Goal: Task Accomplishment & Management: Use online tool/utility

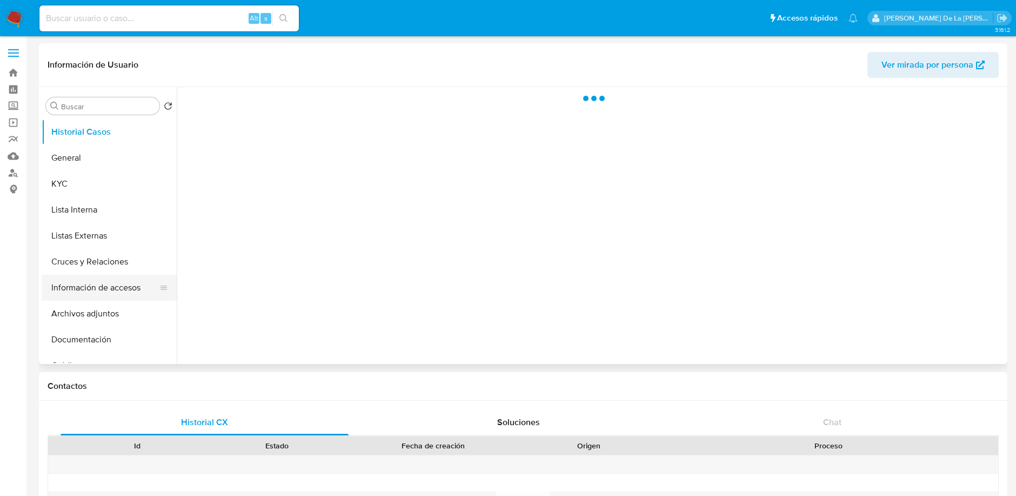
select select "10"
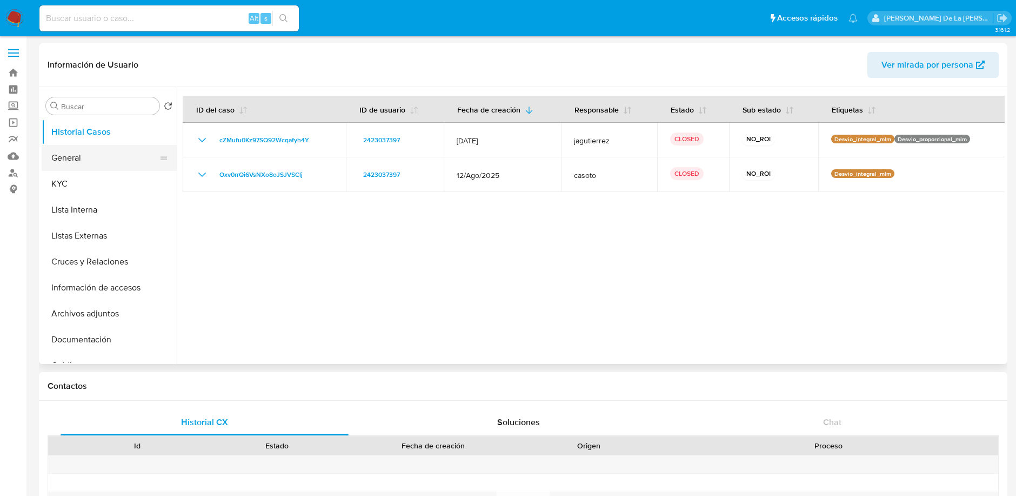
click at [76, 162] on button "General" at bounding box center [105, 158] width 126 height 26
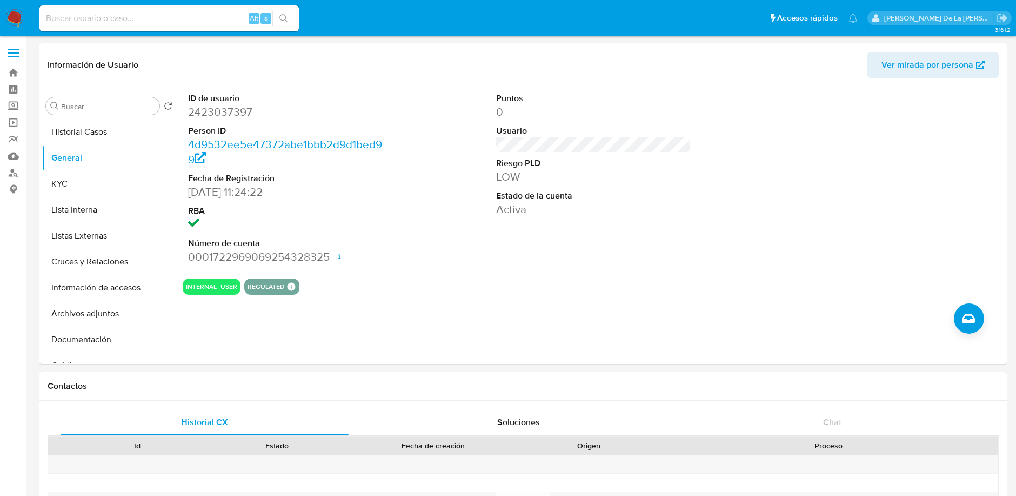
click at [21, 11] on img at bounding box center [14, 18] width 18 height 18
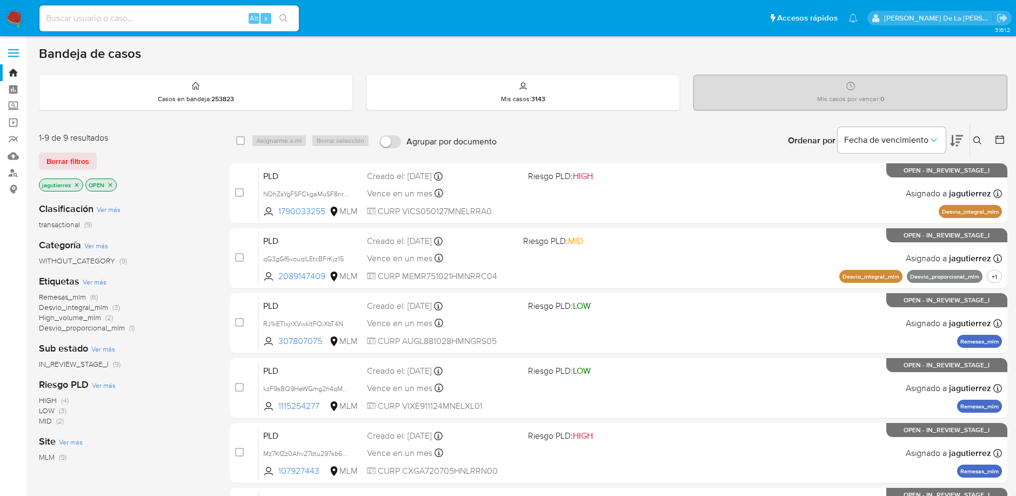
click at [54, 291] on span "Remesas_mlm" at bounding box center [62, 296] width 47 height 11
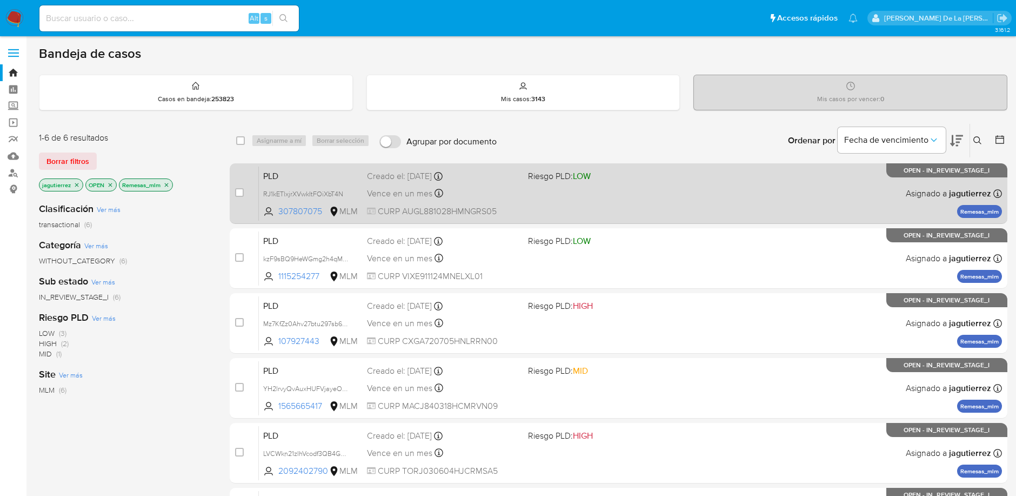
click at [516, 190] on div "Vence en un mes Vence el 11/11/2025 02:10:24" at bounding box center [443, 193] width 152 height 15
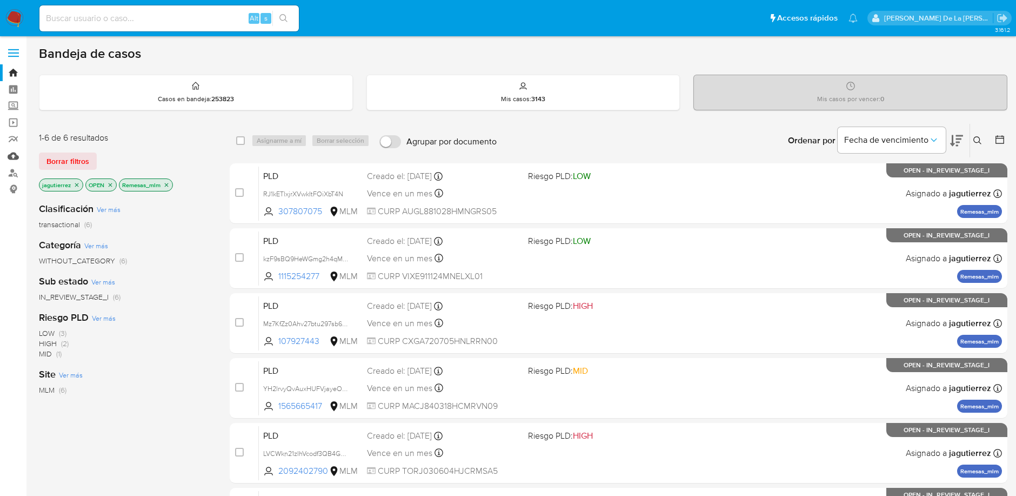
click at [11, 154] on link "Mulan" at bounding box center [64, 156] width 129 height 17
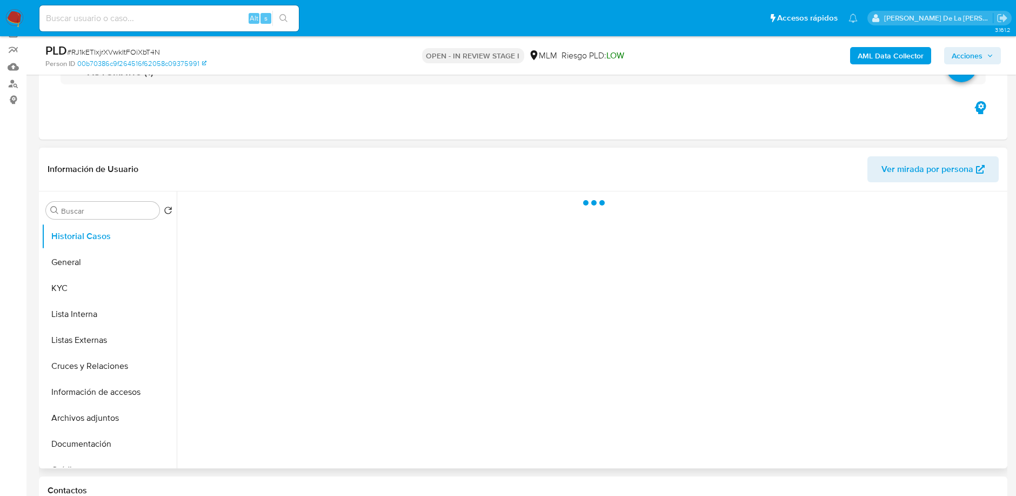
select select "10"
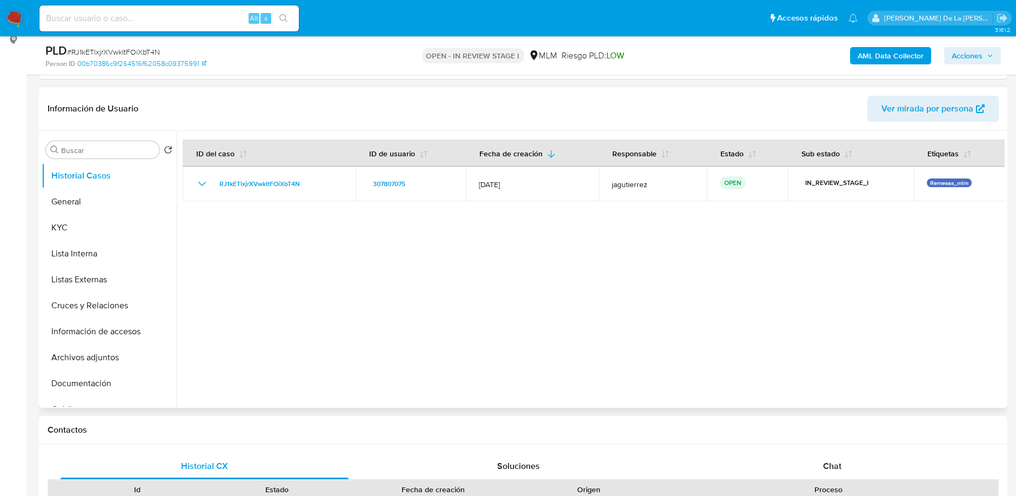
scroll to position [150, 0]
click at [78, 319] on button "Información de accesos" at bounding box center [105, 331] width 126 height 26
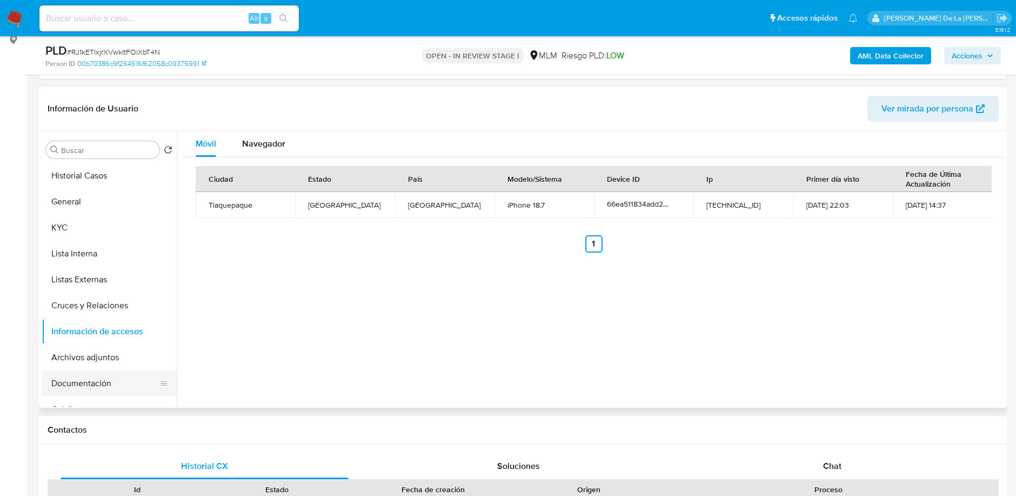
click at [96, 382] on button "Documentación" at bounding box center [105, 383] width 126 height 26
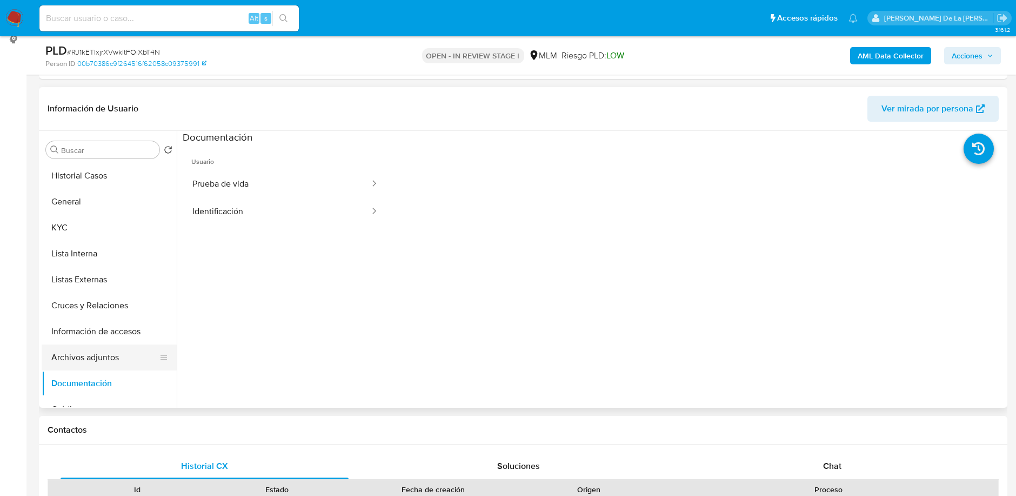
click at [106, 357] on button "Archivos adjuntos" at bounding box center [105, 357] width 126 height 26
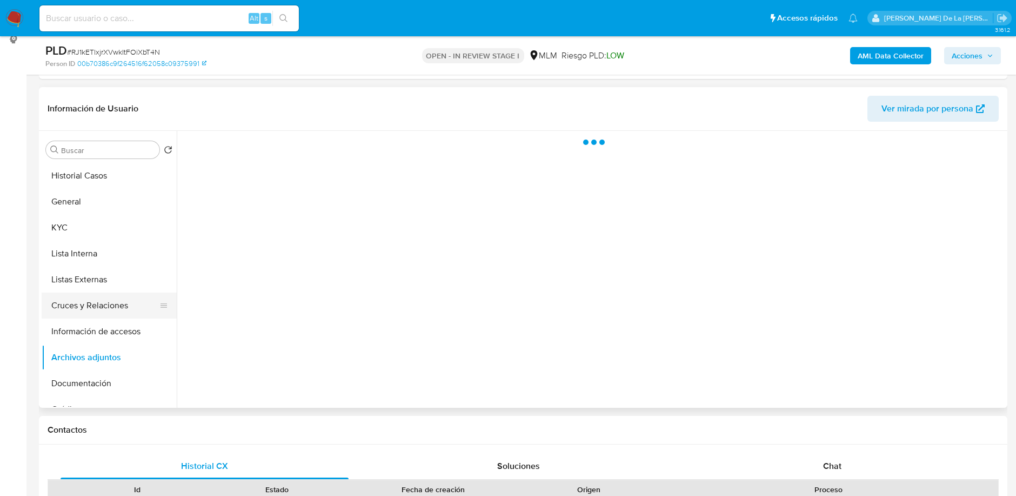
click at [98, 298] on button "Cruces y Relaciones" at bounding box center [105, 305] width 126 height 26
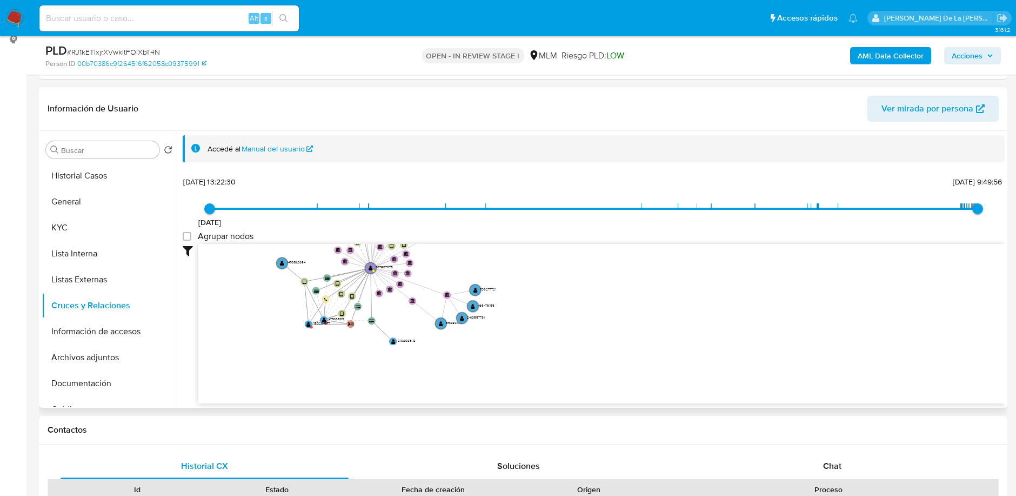
drag, startPoint x: 507, startPoint y: 351, endPoint x: 512, endPoint y: 255, distance: 96.4
click at [512, 255] on icon "user-47306569  47306569 device-64ec2ae06277433c093a2803  user-307807075  307…" at bounding box center [601, 322] width 807 height 157
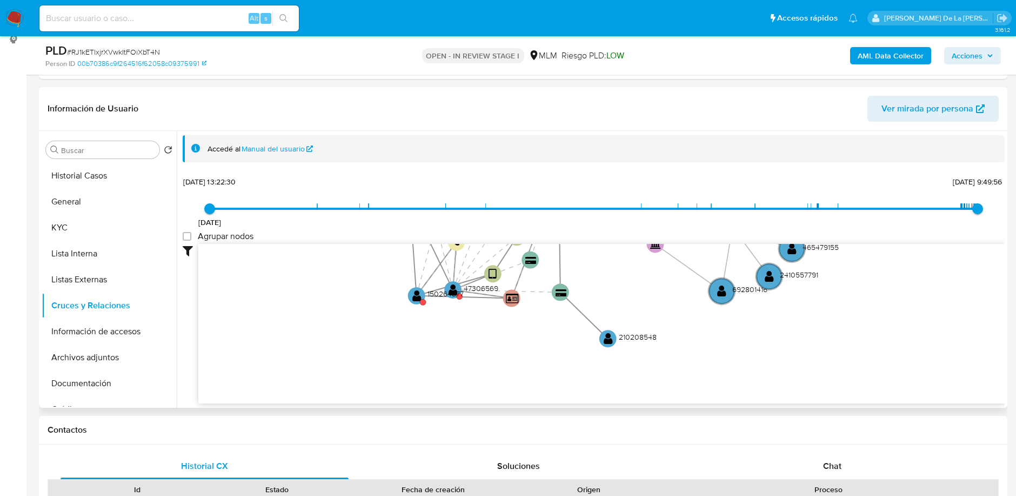
drag, startPoint x: 331, startPoint y: 333, endPoint x: 541, endPoint y: 377, distance: 213.7
click at [541, 377] on icon "user-47306569  47306569 device-64ec2ae06277433c093a2803  user-307807075  307…" at bounding box center [601, 322] width 807 height 157
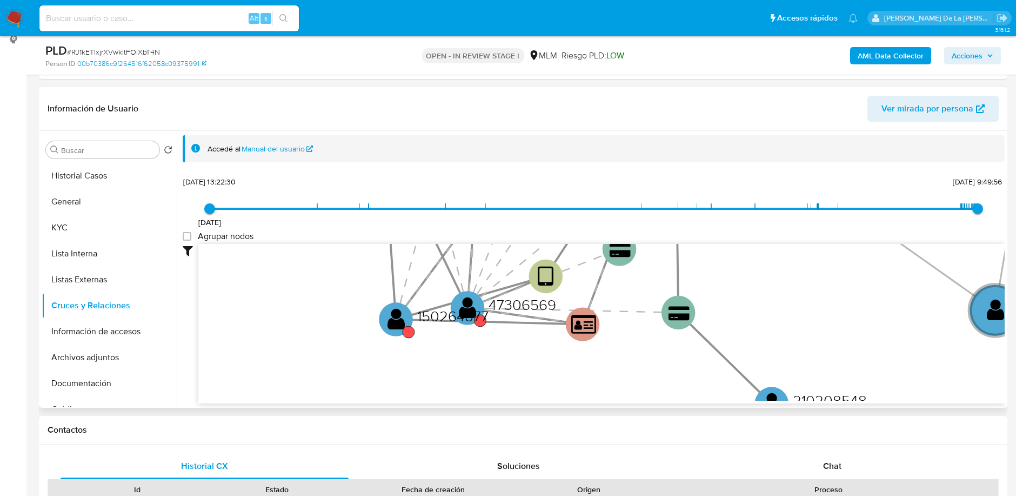
drag, startPoint x: 513, startPoint y: 331, endPoint x: 489, endPoint y: 377, distance: 52.5
click at [489, 377] on icon "user-47306569  47306569 device-64ec2ae06277433c093a2803  user-307807075  307…" at bounding box center [601, 322] width 807 height 157
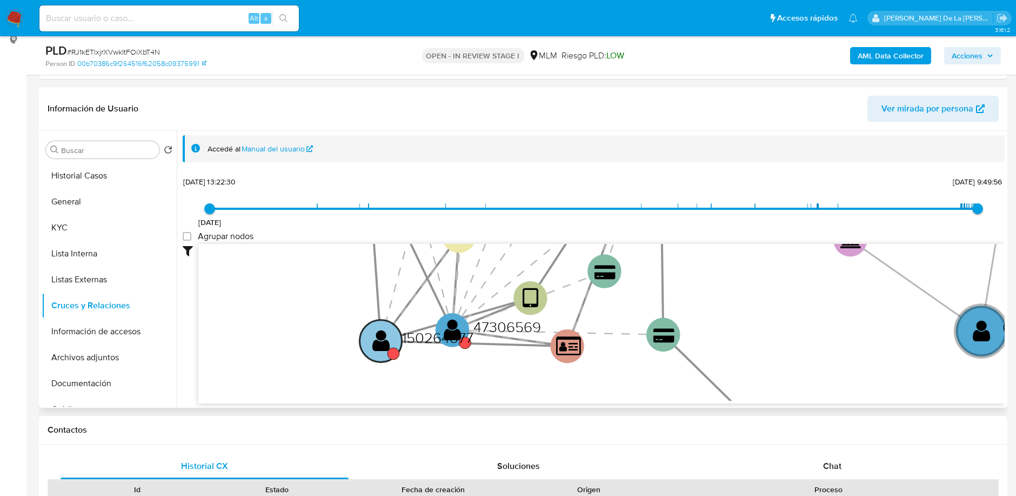
click at [450, 327] on text "150264877" at bounding box center [437, 336] width 71 height 21
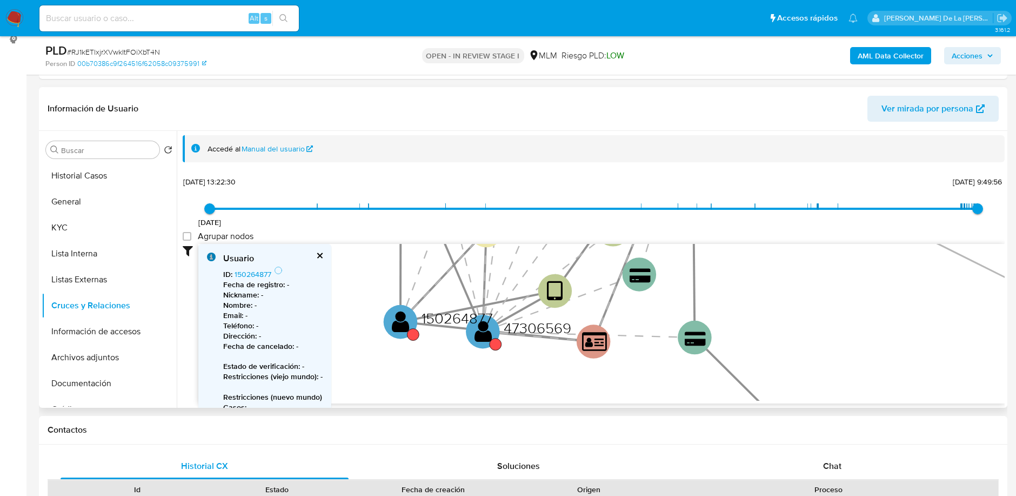
drag, startPoint x: 415, startPoint y: 374, endPoint x: 446, endPoint y: 363, distance: 33.0
click at [446, 363] on icon "user-47306569  47306569 device-64ec2ae06277433c093a2803  user-307807075  307…" at bounding box center [601, 322] width 807 height 157
click at [412, 323] on circle at bounding box center [400, 321] width 42 height 42
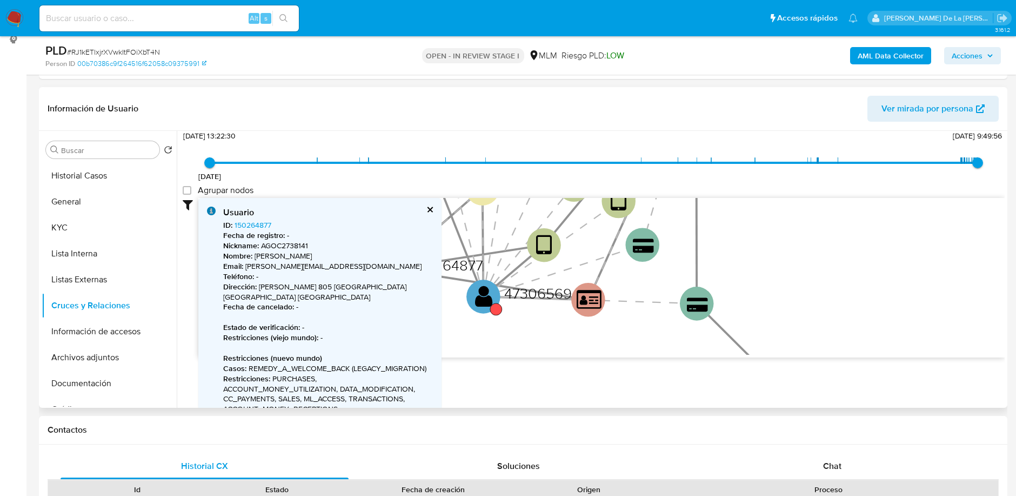
scroll to position [55, 0]
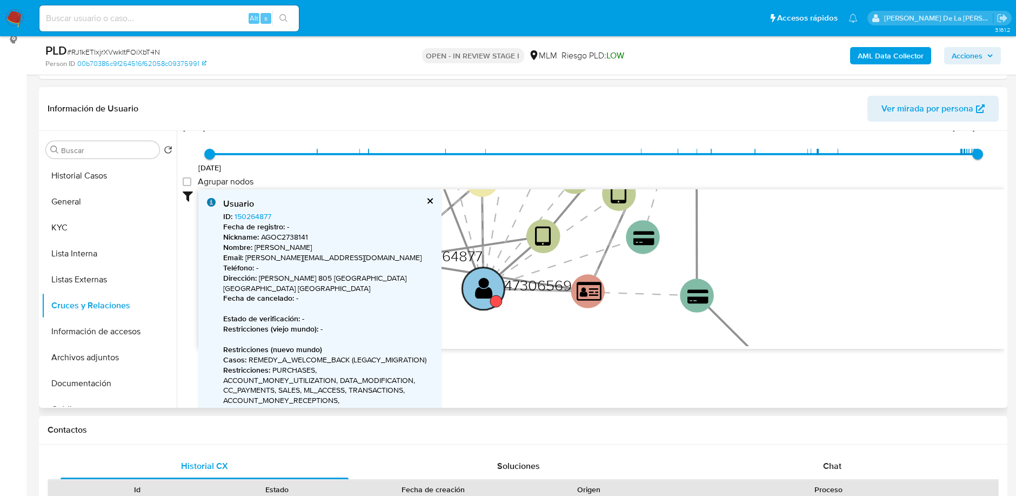
click at [487, 287] on text "" at bounding box center [484, 288] width 18 height 24
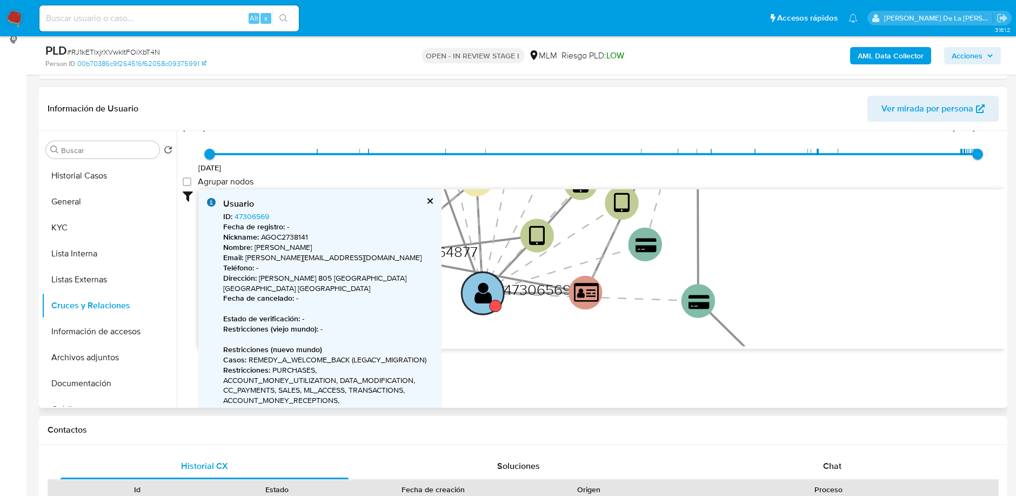
click at [477, 298] on text "" at bounding box center [484, 293] width 18 height 24
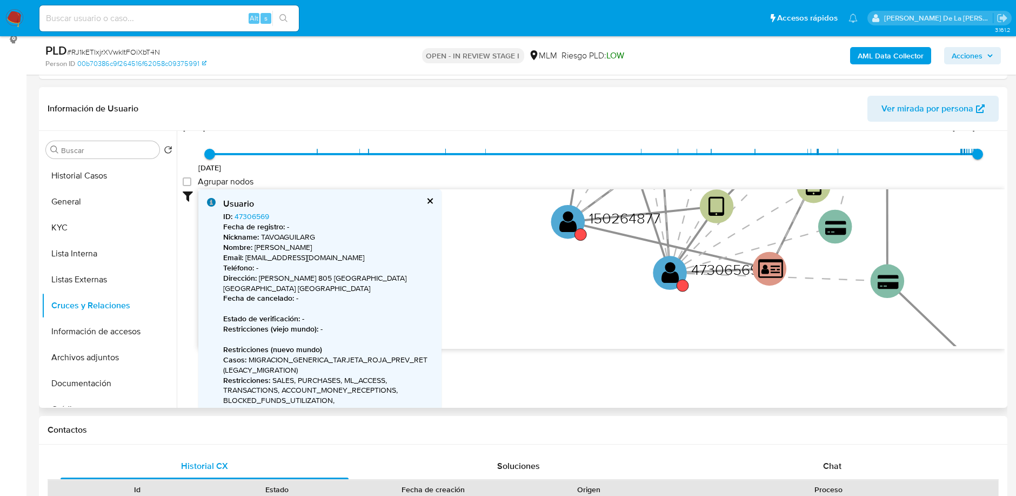
drag, startPoint x: 526, startPoint y: 336, endPoint x: 717, endPoint y: 314, distance: 192.7
click at [717, 314] on icon "user-47306569  47306569 device-64ec2ae06277433c093a2803  user-307807075  307…" at bounding box center [601, 267] width 807 height 157
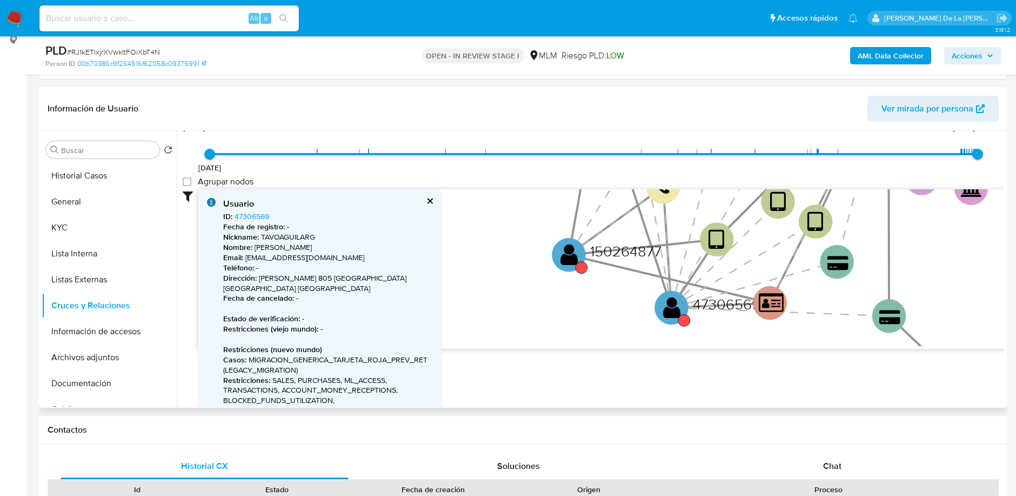
drag, startPoint x: 575, startPoint y: 263, endPoint x: 577, endPoint y: 296, distance: 33.6
click at [577, 296] on icon "user-47306569  47306569 device-64ec2ae06277433c093a2803  user-307807075  307…" at bounding box center [601, 267] width 807 height 157
click at [568, 255] on text "" at bounding box center [570, 254] width 18 height 24
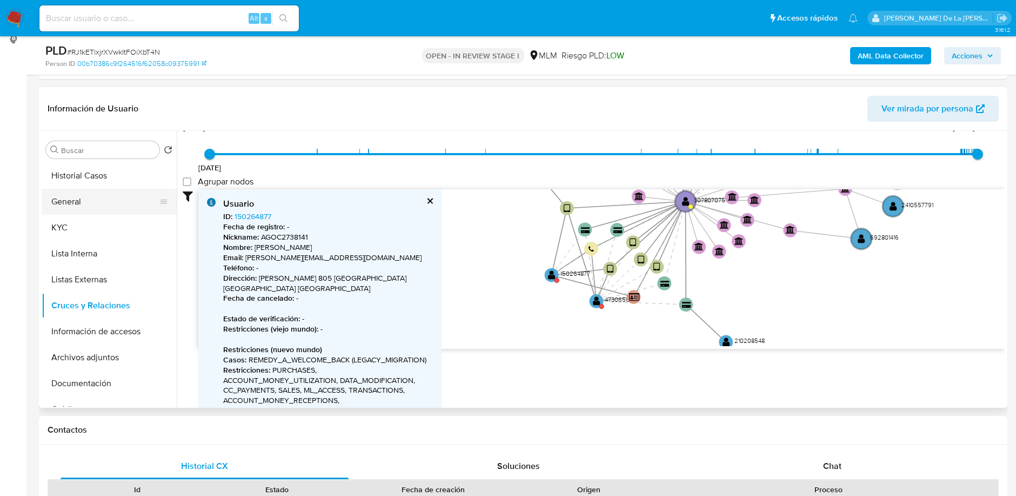
click at [81, 194] on button "General" at bounding box center [105, 202] width 126 height 26
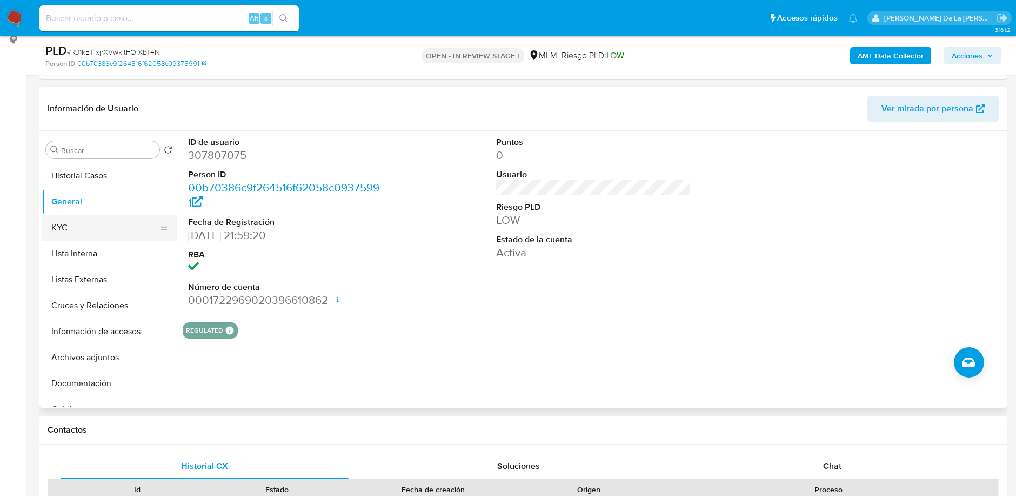
click at [86, 235] on button "KYC" at bounding box center [105, 228] width 126 height 26
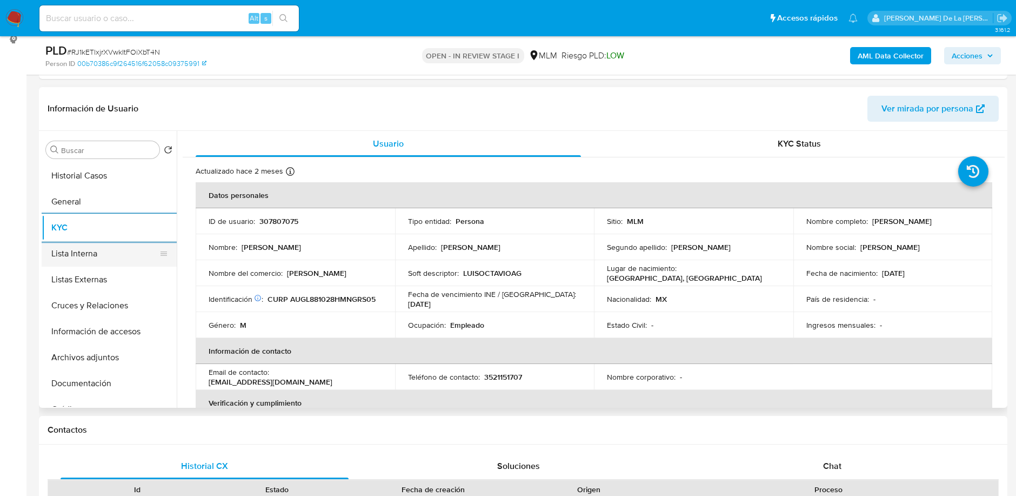
click at [70, 249] on button "Lista Interna" at bounding box center [105, 254] width 126 height 26
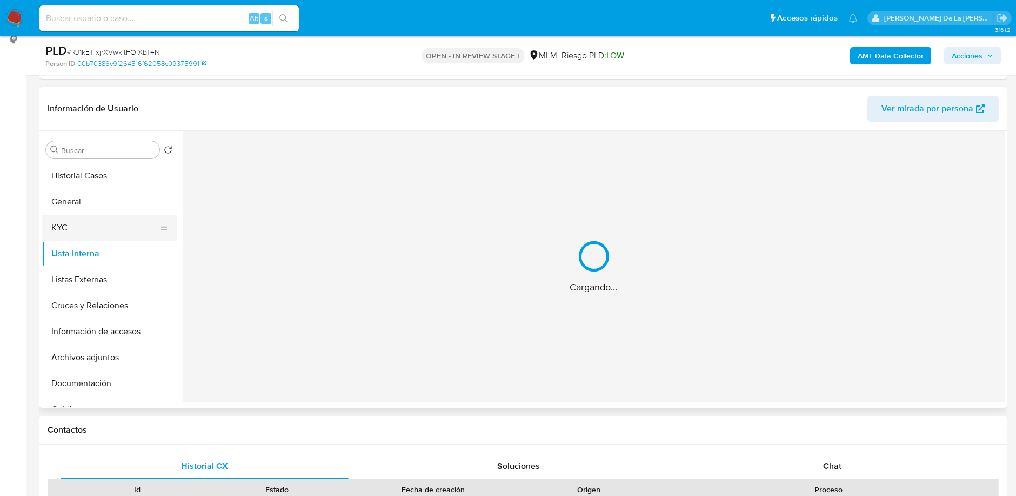
click at [54, 218] on button "KYC" at bounding box center [105, 228] width 126 height 26
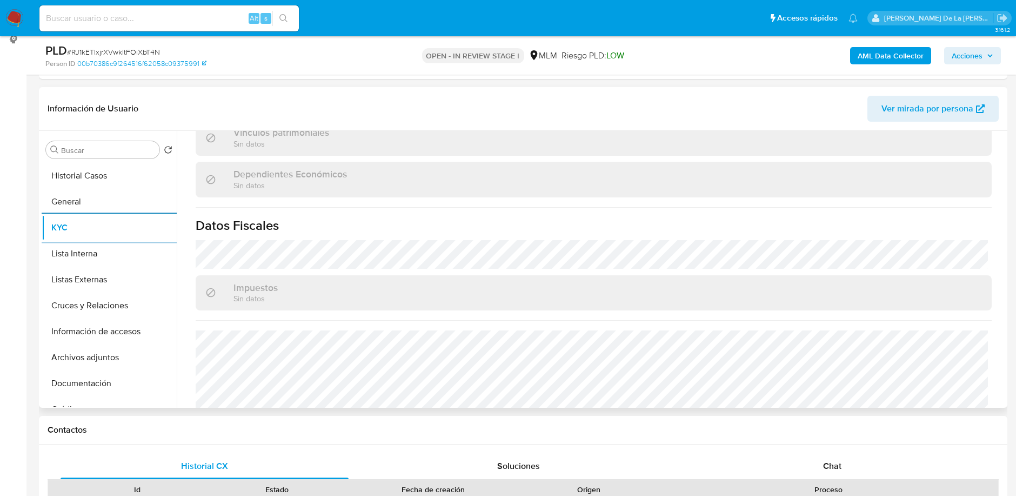
scroll to position [678, 0]
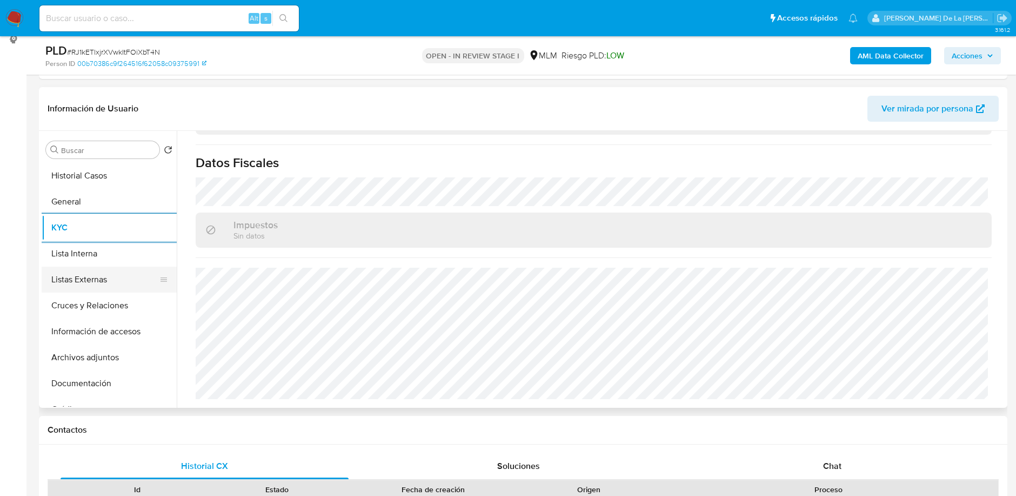
click at [78, 270] on button "Listas Externas" at bounding box center [105, 280] width 126 height 26
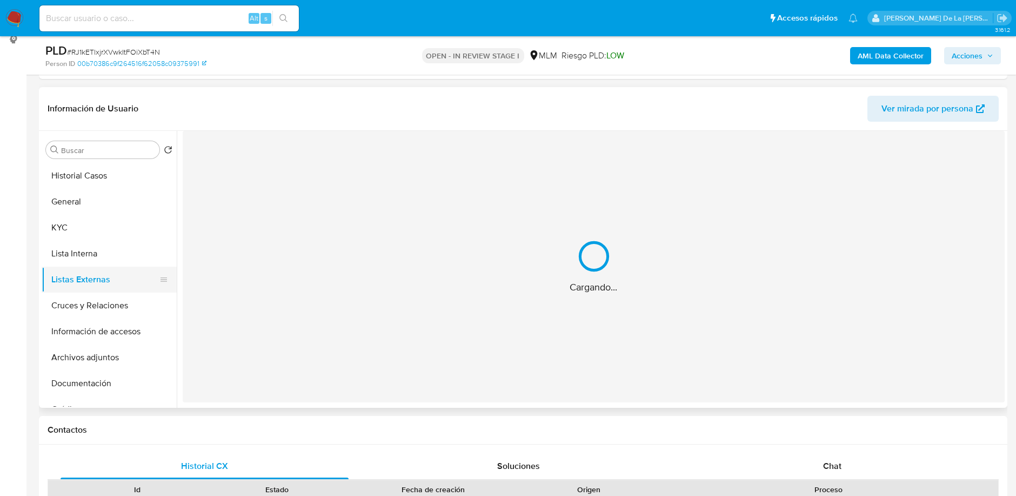
scroll to position [0, 0]
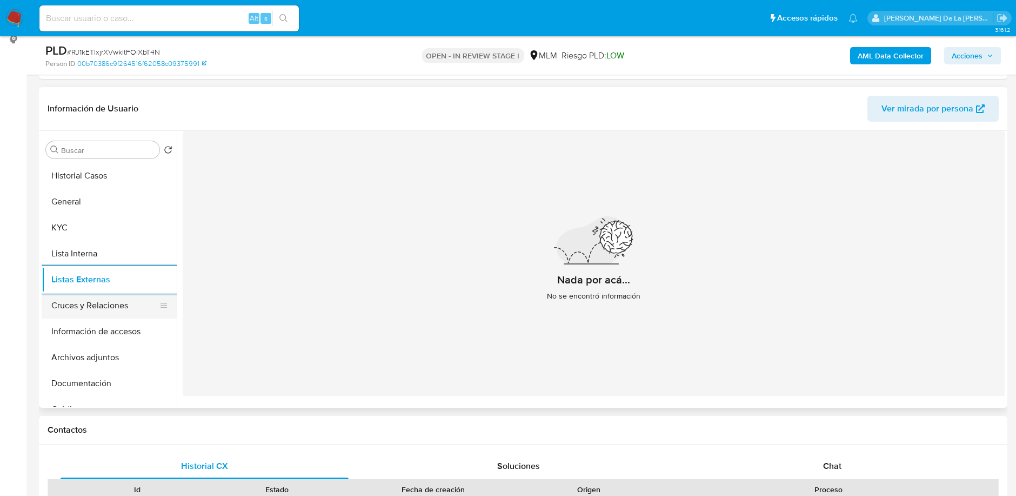
click at [96, 302] on button "Cruces y Relaciones" at bounding box center [105, 305] width 126 height 26
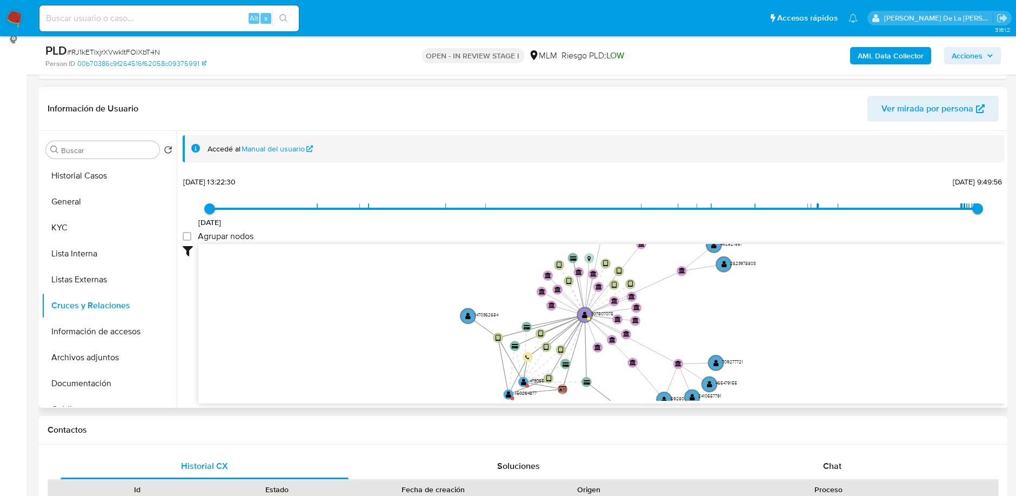
drag, startPoint x: 660, startPoint y: 321, endPoint x: 655, endPoint y: 269, distance: 52.1
click at [655, 269] on icon "user-47306569  47306569 device-64ec2ae06277433c093a2803  user-307807075  307…" at bounding box center [601, 322] width 807 height 157
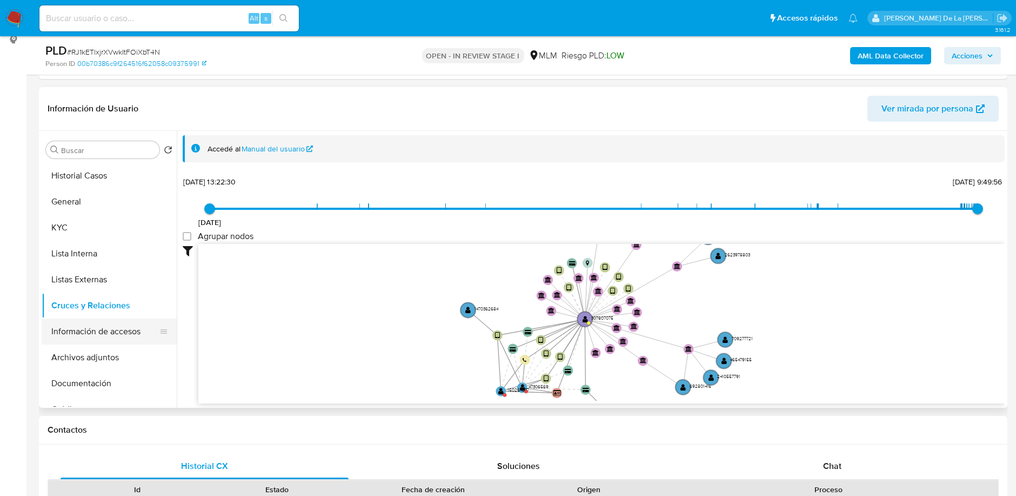
click at [64, 342] on button "Información de accesos" at bounding box center [105, 331] width 126 height 26
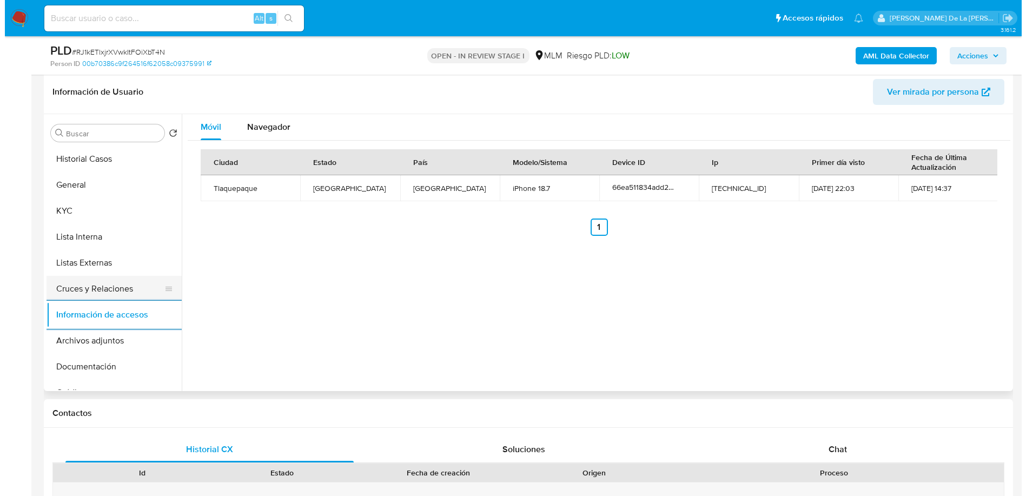
scroll to position [167, 0]
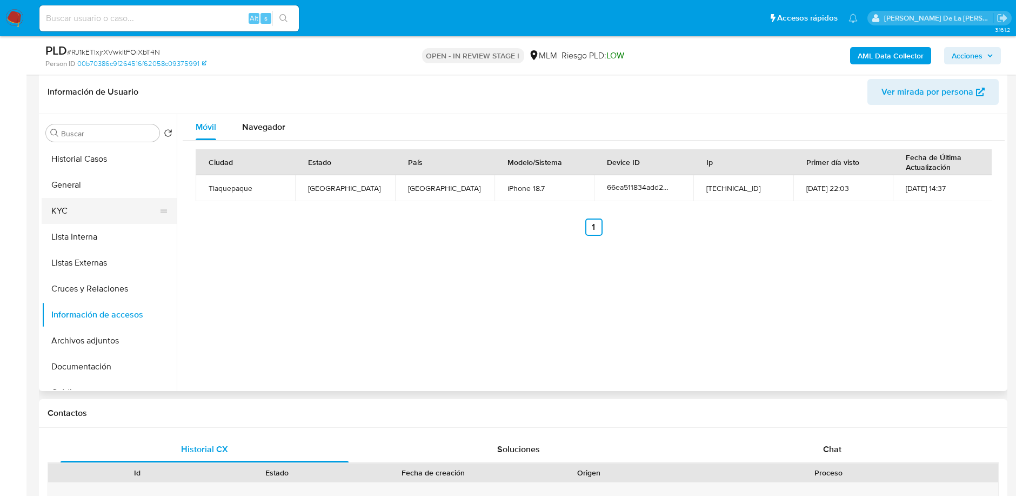
click at [75, 205] on button "KYC" at bounding box center [105, 211] width 126 height 26
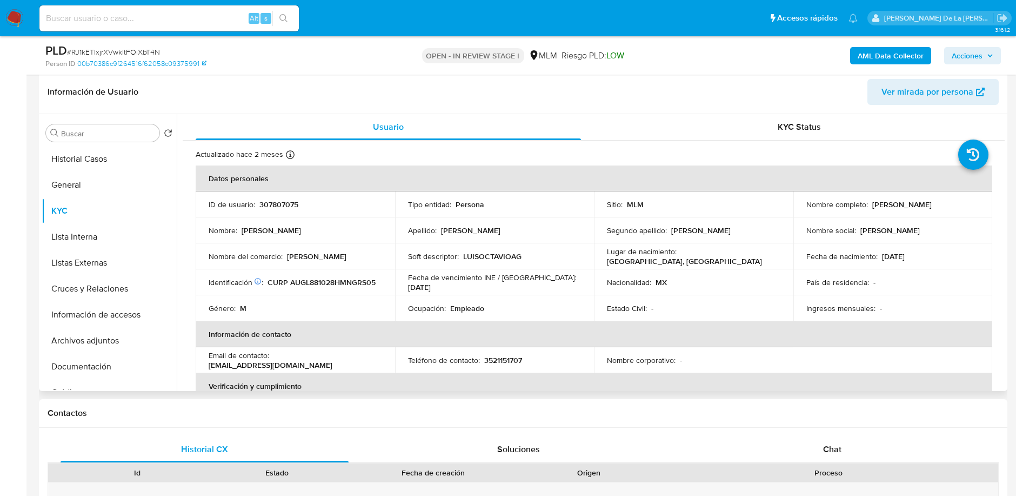
drag, startPoint x: 869, startPoint y: 205, endPoint x: 982, endPoint y: 212, distance: 113.7
click at [982, 212] on td "Nombre completo : Luis Octavio Aguilar Garcia" at bounding box center [893, 204] width 199 height 26
click at [108, 319] on button "Información de accesos" at bounding box center [105, 315] width 126 height 26
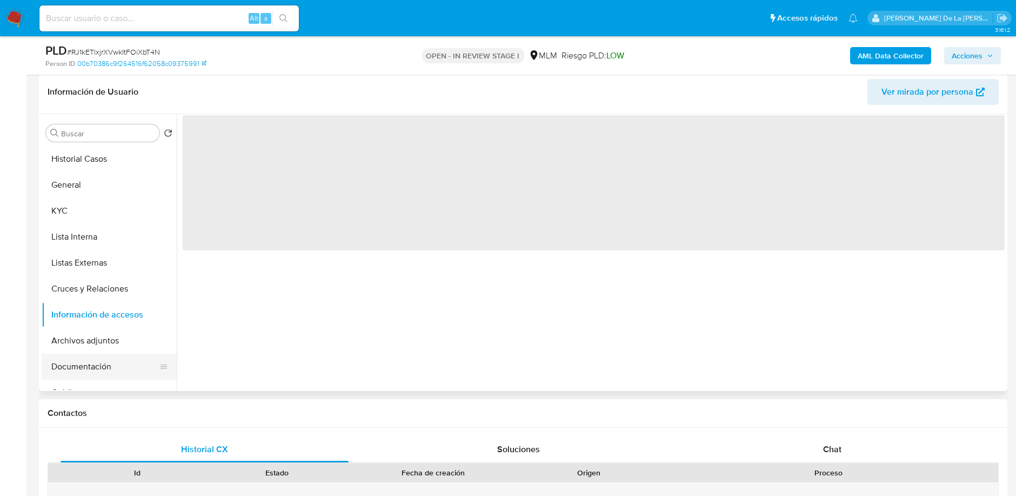
click at [92, 361] on button "Documentación" at bounding box center [105, 367] width 126 height 26
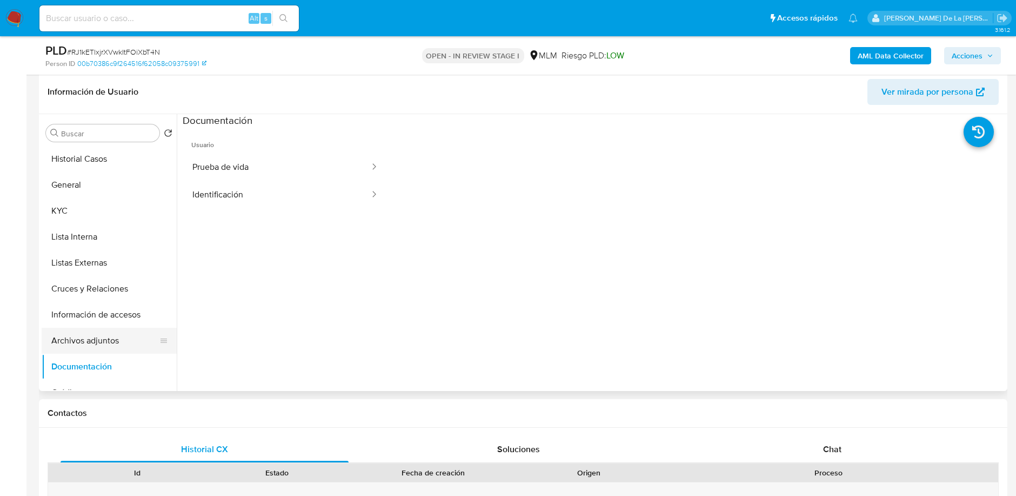
click at [94, 345] on button "Archivos adjuntos" at bounding box center [105, 341] width 126 height 26
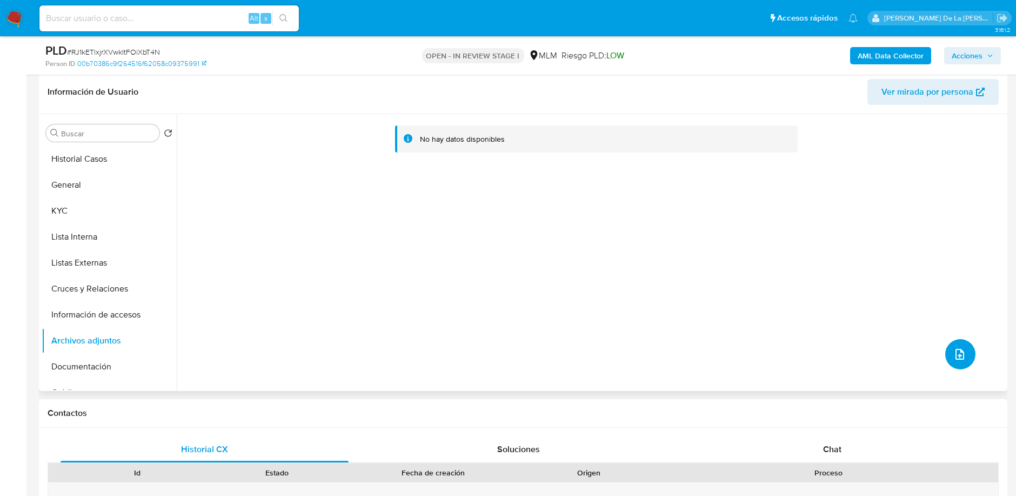
click at [954, 350] on icon "upload-file" at bounding box center [960, 354] width 13 height 13
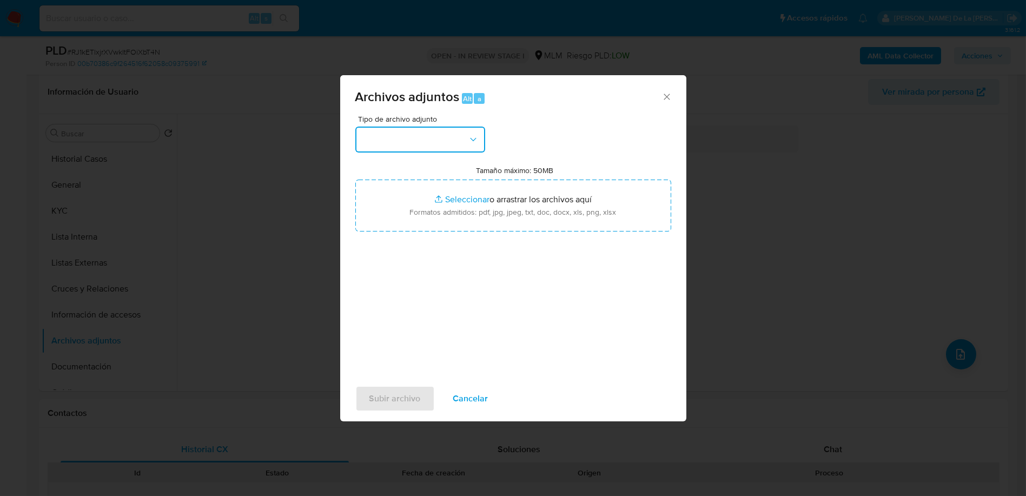
click at [446, 135] on button "button" at bounding box center [420, 139] width 130 height 26
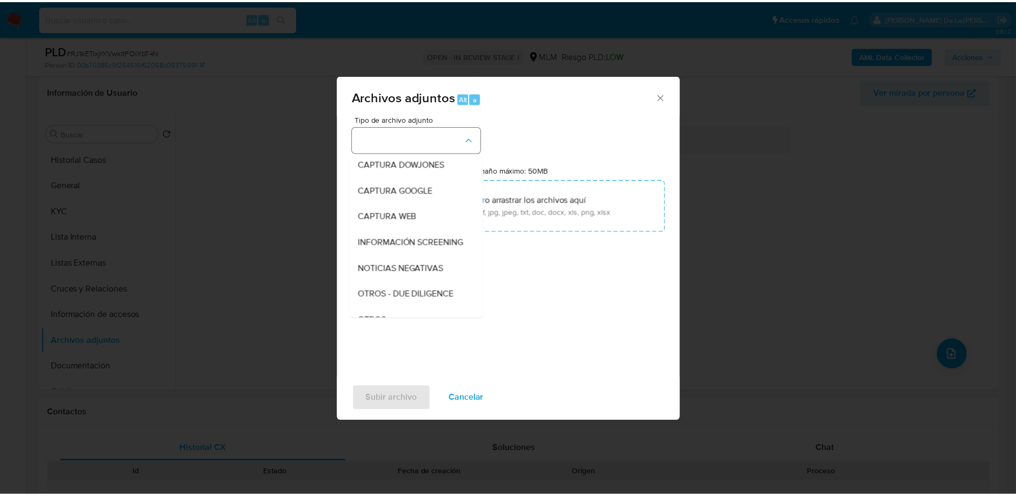
scroll to position [56, 0]
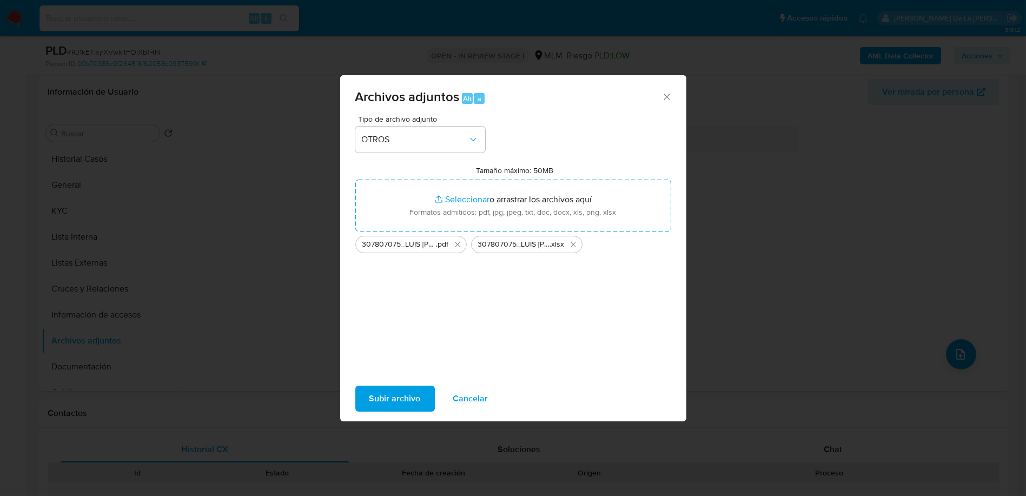
click at [362, 324] on div "Tipo de archivo adjunto OTROS Tamaño máximo: 50MB Seleccionar archivos Seleccio…" at bounding box center [513, 242] width 316 height 255
click at [383, 393] on span "Subir archivo" at bounding box center [394, 399] width 51 height 24
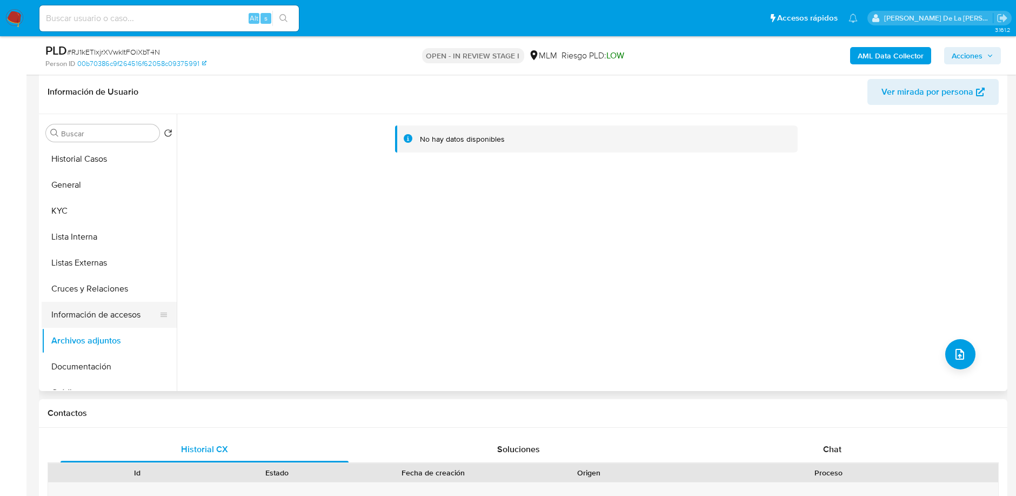
click at [105, 302] on button "Información de accesos" at bounding box center [105, 315] width 126 height 26
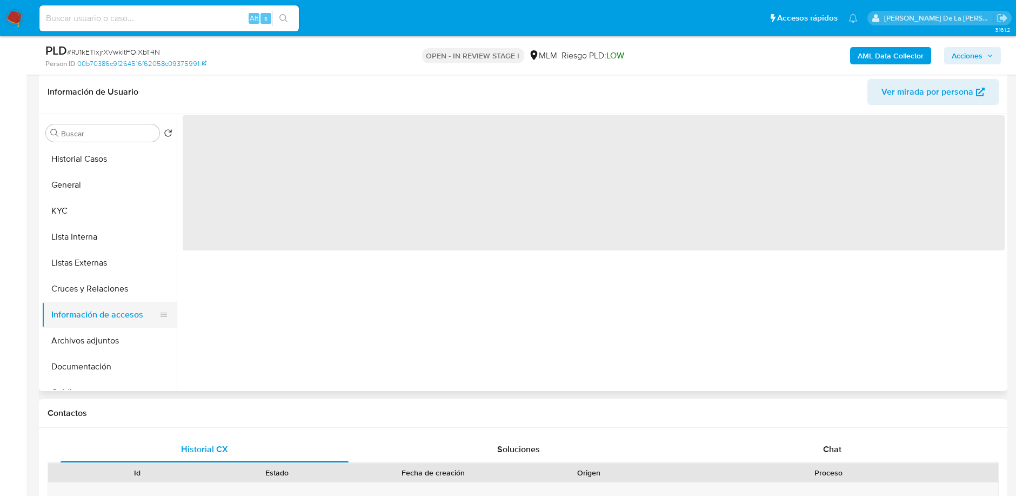
click at [88, 310] on button "Información de accesos" at bounding box center [105, 315] width 126 height 26
click at [75, 320] on button "Información de accesos" at bounding box center [105, 315] width 126 height 26
click at [63, 341] on button "Archivos adjuntos" at bounding box center [105, 341] width 126 height 26
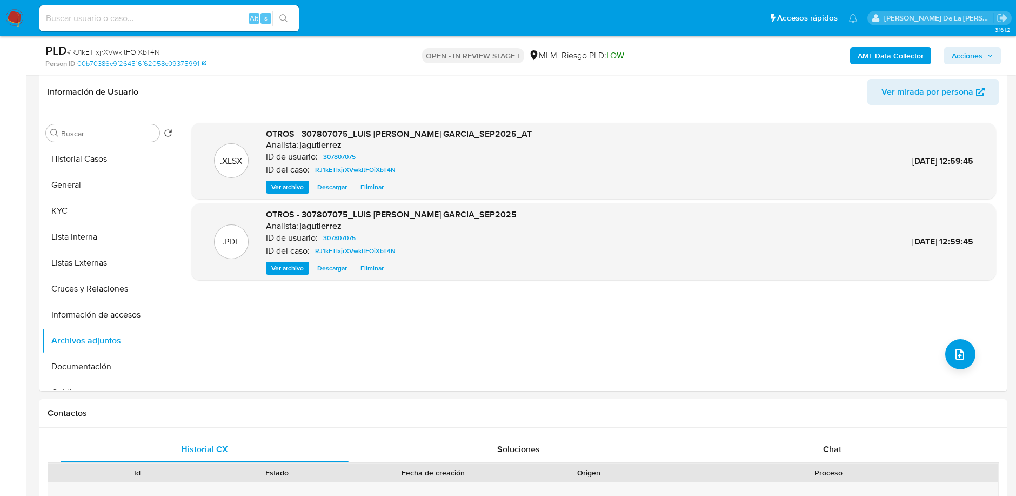
click at [991, 55] on icon "button" at bounding box center [990, 55] width 6 height 6
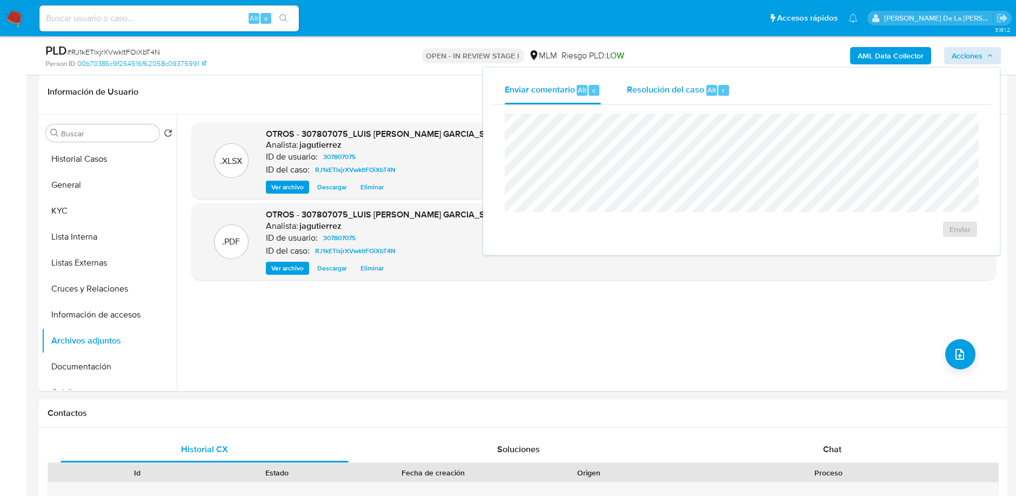
click at [636, 95] on div "Resolución del caso Alt r" at bounding box center [678, 90] width 103 height 28
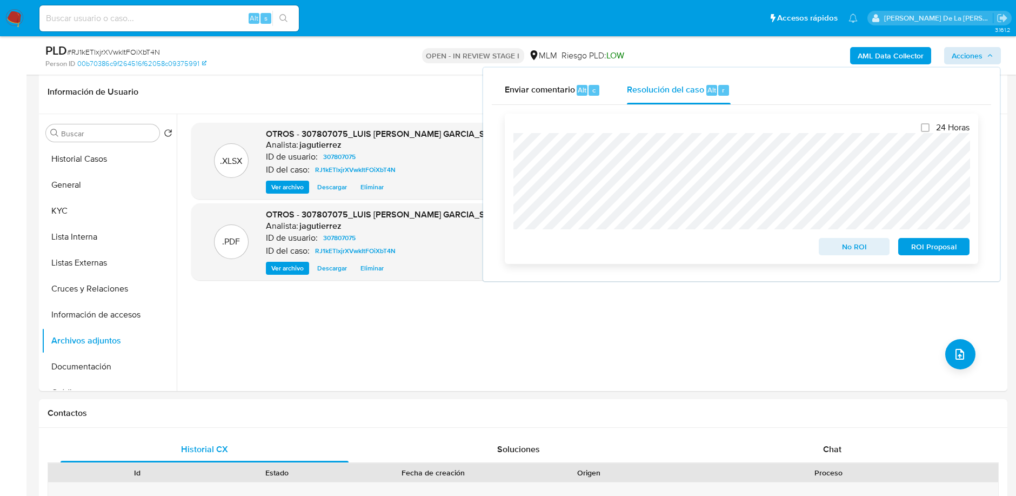
click at [930, 248] on span "ROI Proposal" at bounding box center [934, 246] width 56 height 15
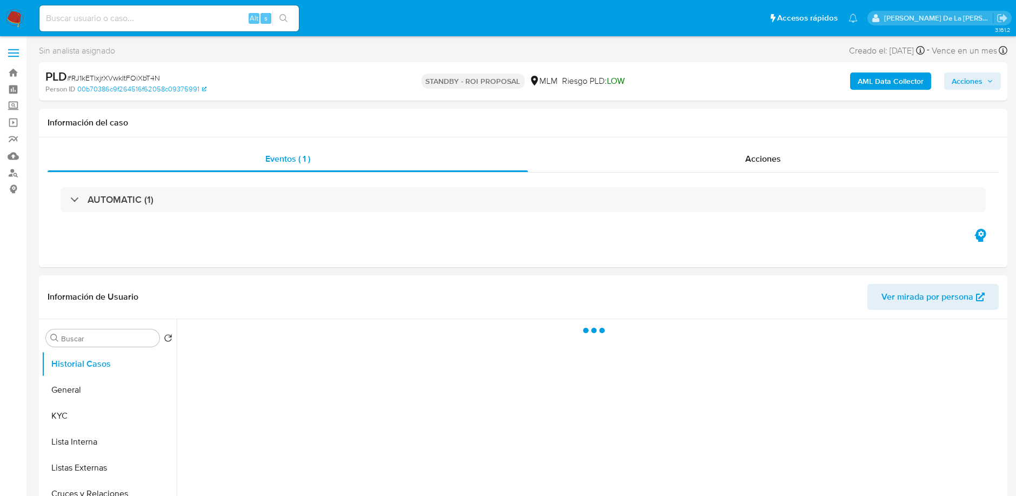
select select "10"
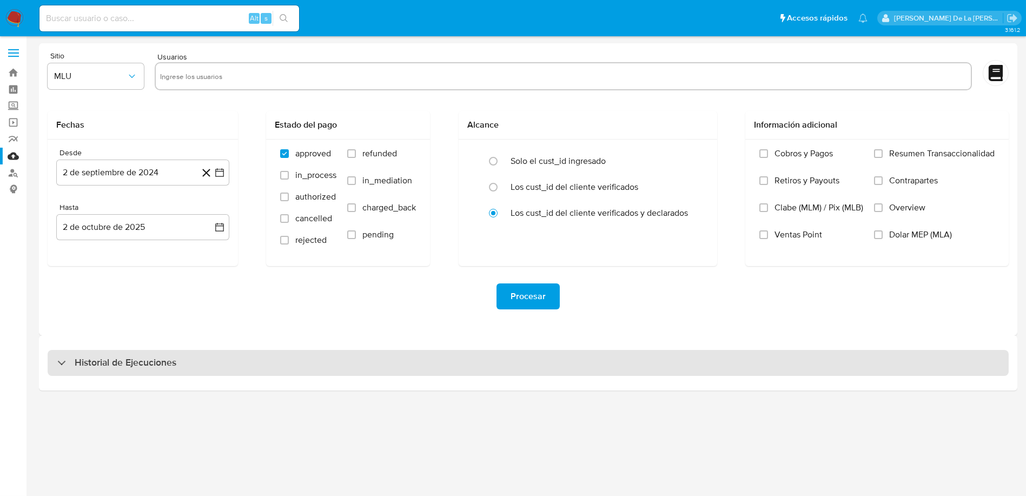
click at [55, 364] on div "Historial de Ejecuciones" at bounding box center [528, 363] width 961 height 26
select select "10"
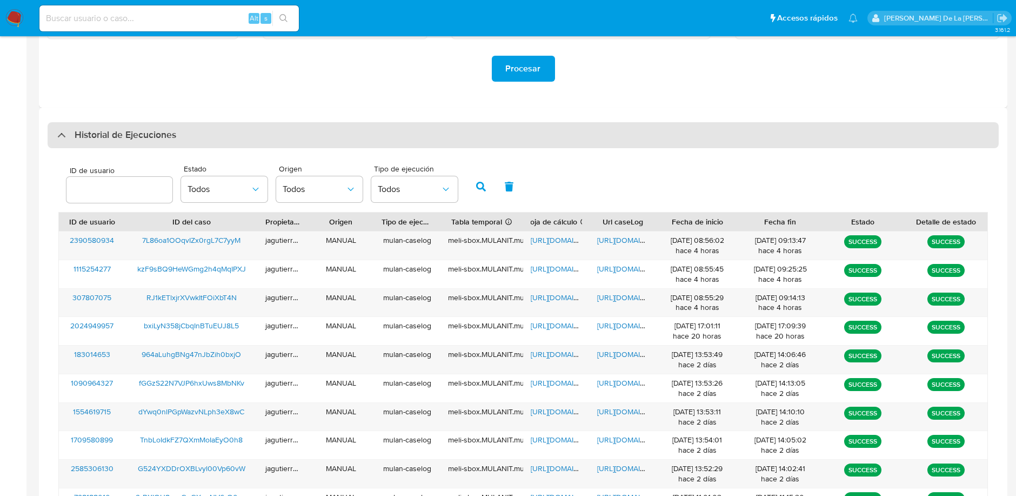
scroll to position [228, 0]
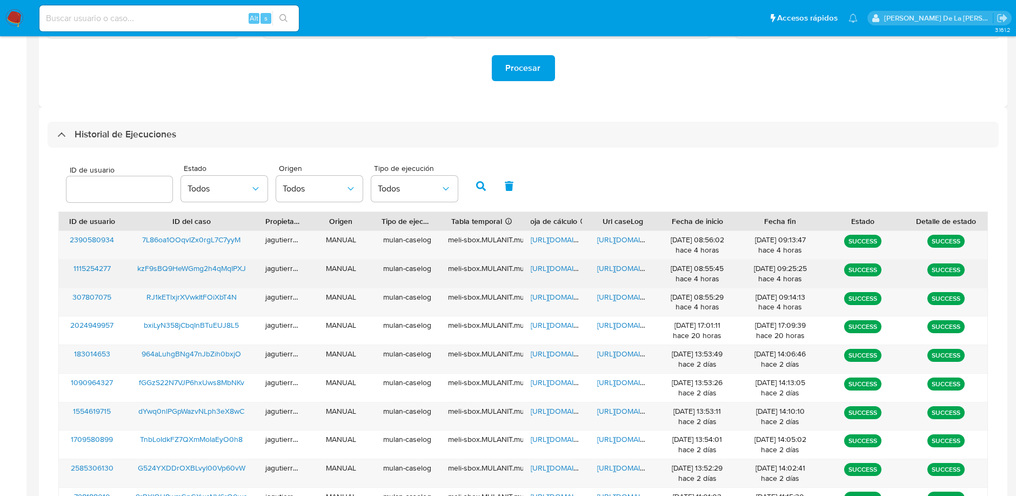
click at [173, 269] on span "kzF9sBQ9HeWGmg2h4qMqIPXJ" at bounding box center [191, 268] width 109 height 11
click at [548, 270] on span "https://docs.google.com/spreadsheets/d/11TC87Nv1allw_WgK-AEqR-wi5d-JV1YK3ZpqZAi…" at bounding box center [597, 268] width 132 height 11
click at [630, 271] on span "https://docs.google.com/document/d/1pbWdMl49A7nKhklBoZCdpJ3Fl4zEiwQZqon6tV4S32k…" at bounding box center [634, 268] width 75 height 11
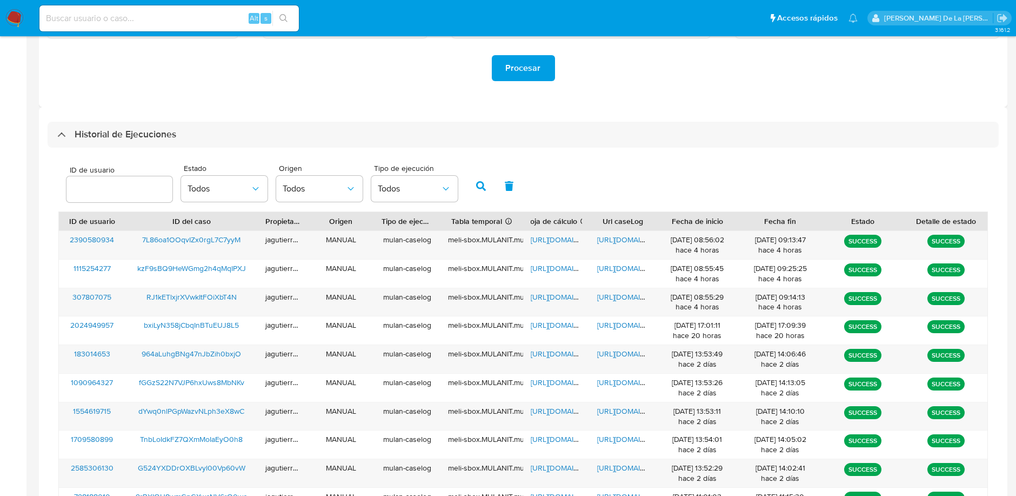
scroll to position [0, 0]
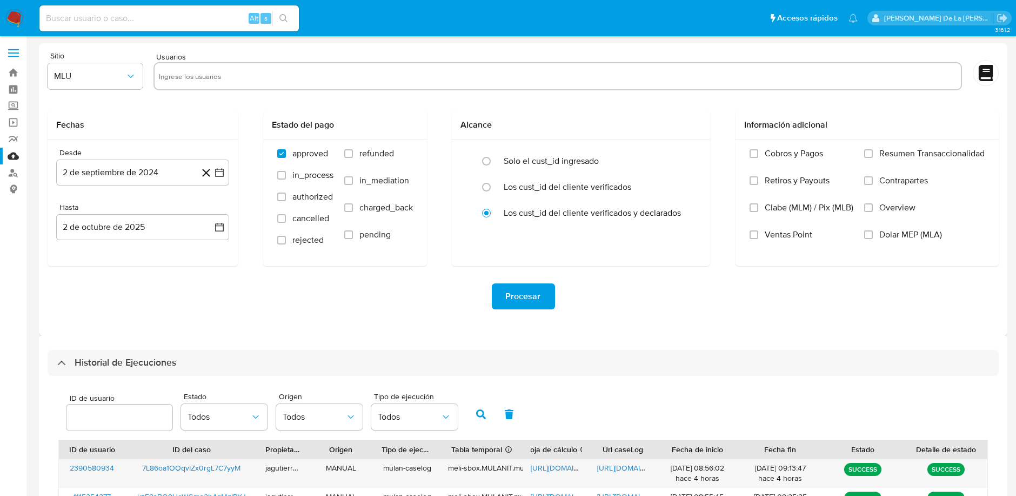
click at [31, 27] on nav "Pausado Ver notificaciones Alt s Accesos rápidos Presiona las siguientes teclas…" at bounding box center [508, 18] width 1016 height 36
click at [16, 14] on img at bounding box center [14, 18] width 18 height 18
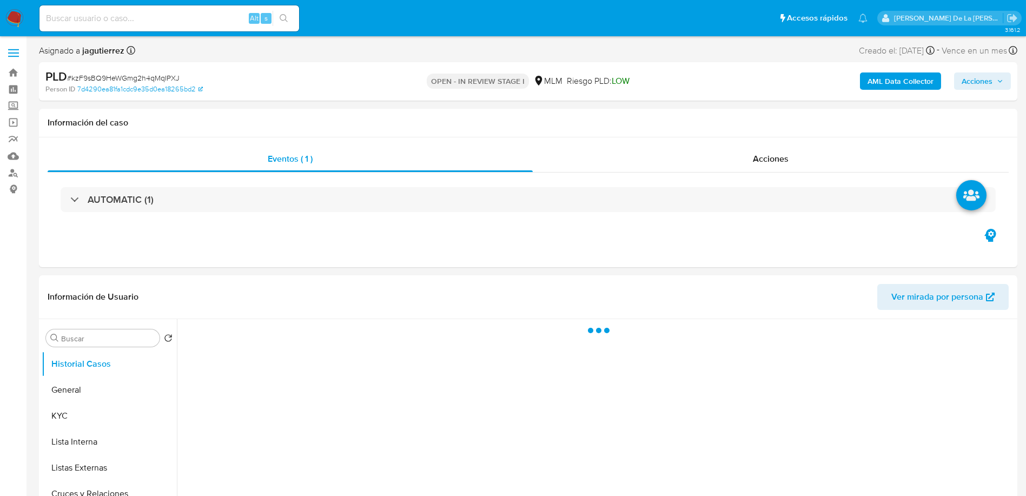
select select "10"
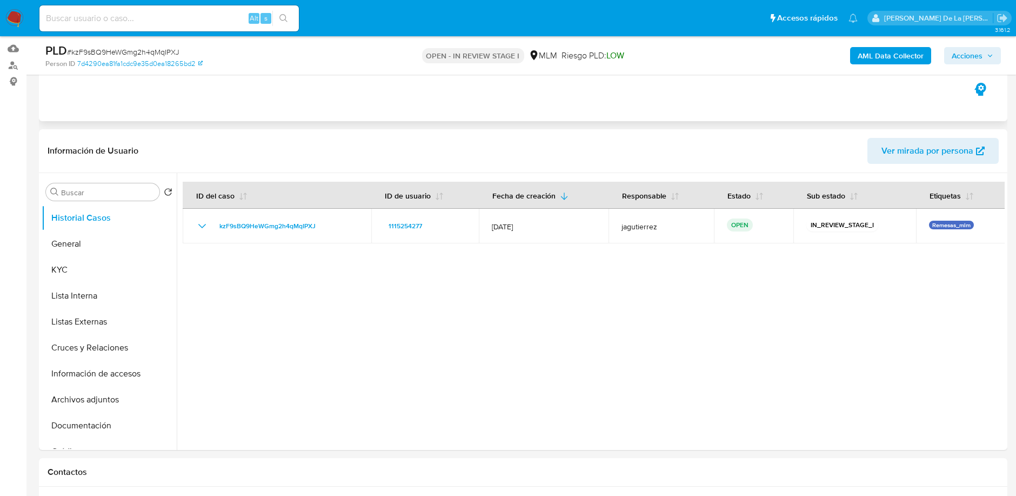
scroll to position [109, 0]
click at [95, 246] on button "General" at bounding box center [105, 243] width 126 height 26
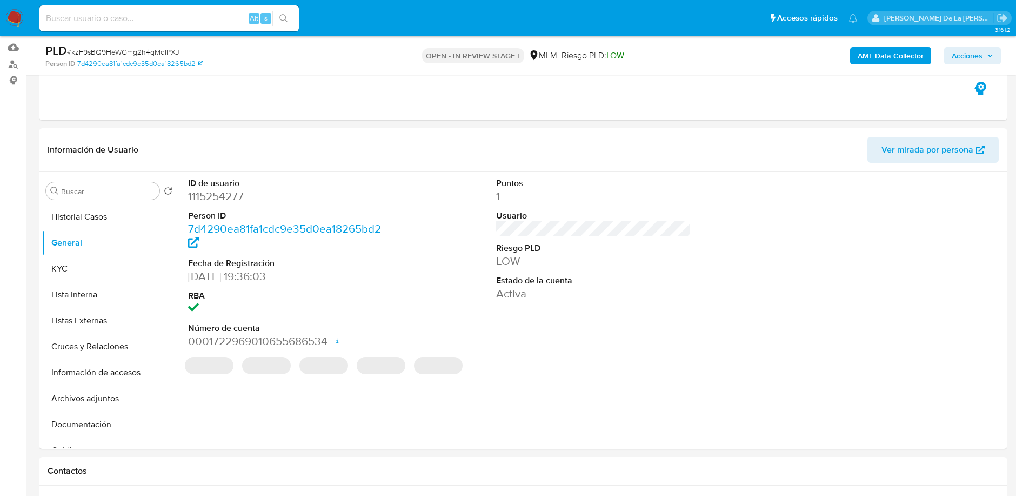
click at [219, 202] on dd "1115254277" at bounding box center [285, 196] width 195 height 15
copy dd "1115254277"
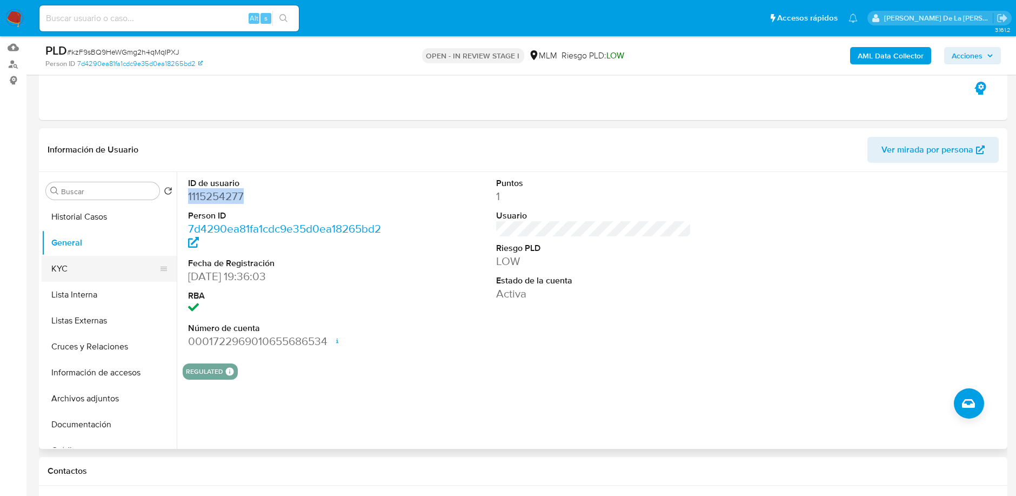
click at [85, 276] on button "KYC" at bounding box center [105, 269] width 126 height 26
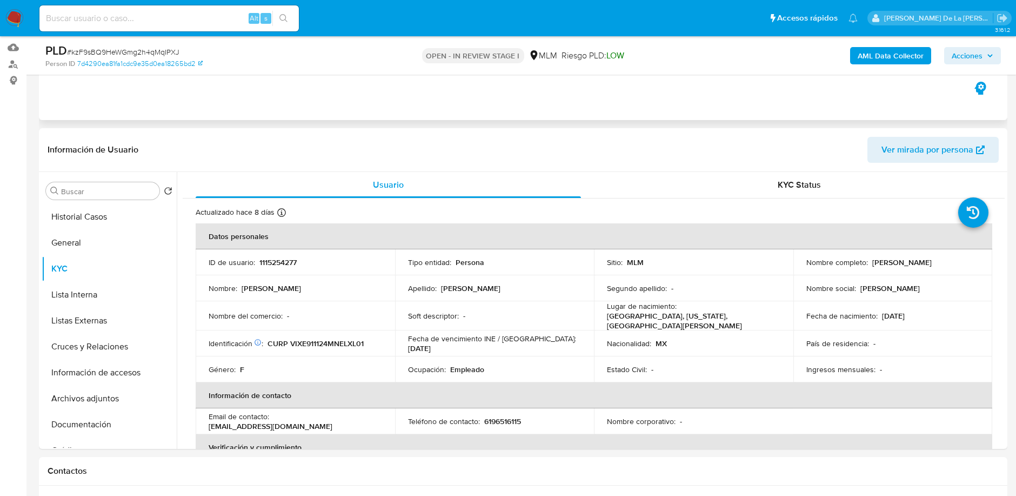
scroll to position [165, 0]
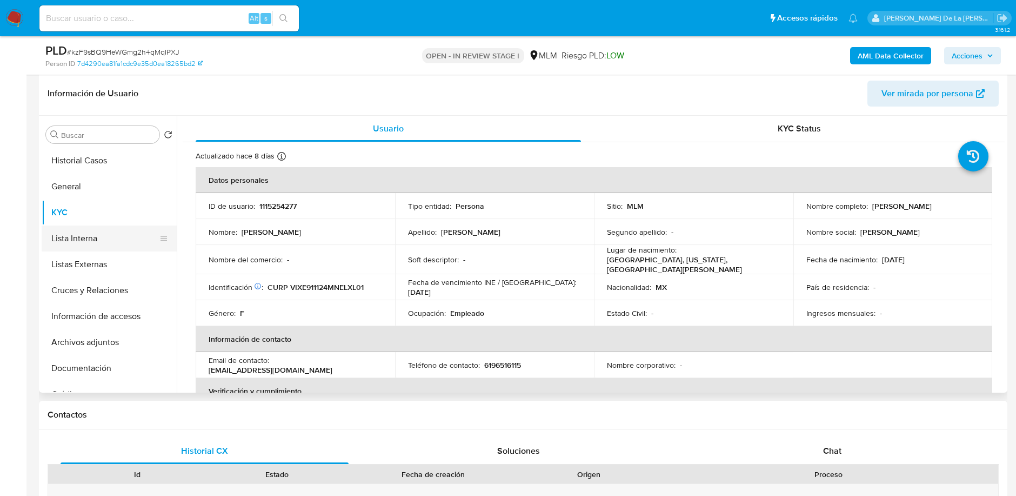
click at [88, 226] on button "Lista Interna" at bounding box center [105, 238] width 126 height 26
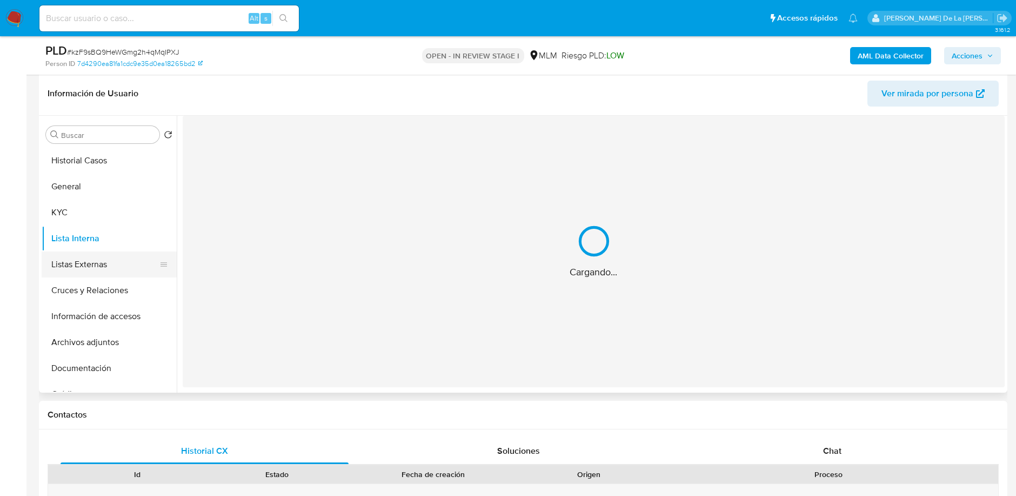
drag, startPoint x: 86, startPoint y: 252, endPoint x: 93, endPoint y: 253, distance: 6.6
click at [87, 252] on button "Listas Externas" at bounding box center [105, 264] width 126 height 26
click at [117, 292] on button "Cruces y Relaciones" at bounding box center [105, 290] width 126 height 26
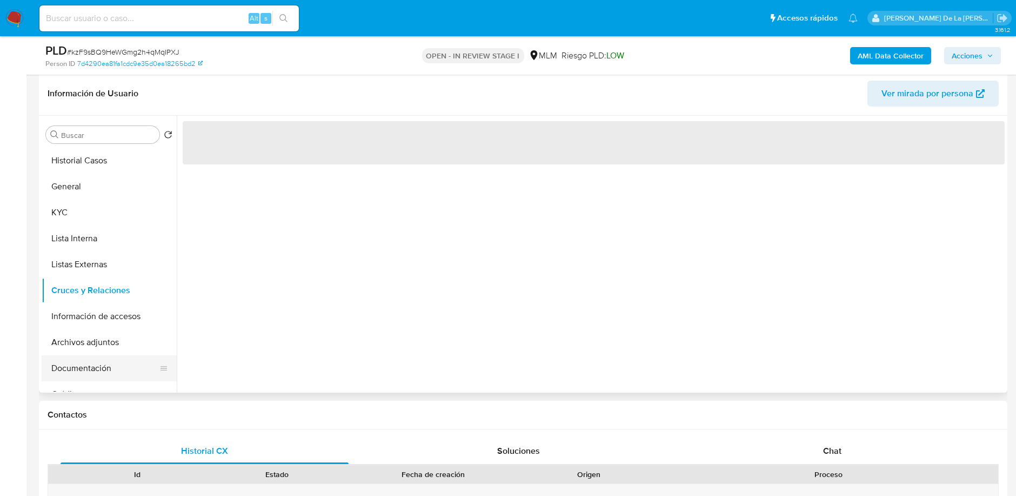
click at [91, 356] on button "Documentación" at bounding box center [105, 368] width 126 height 26
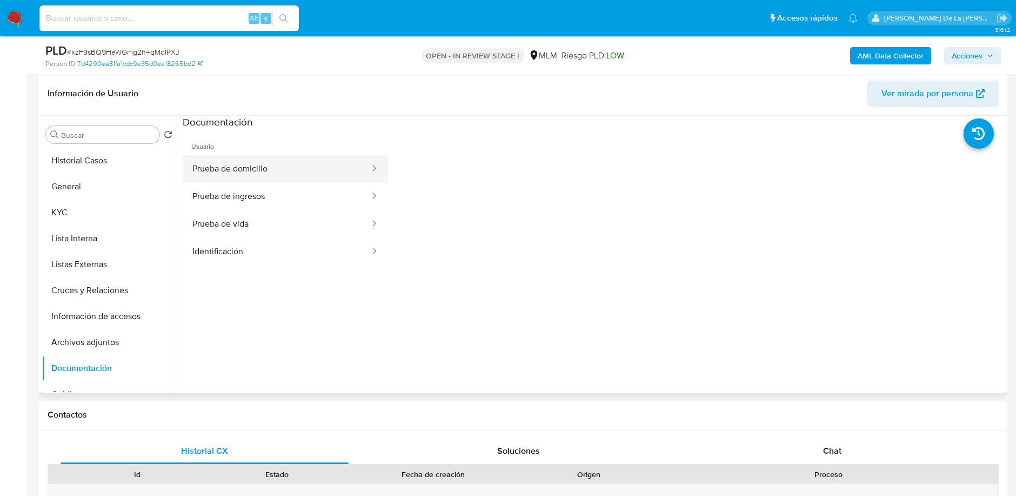
click at [273, 168] on button "Prueba de domicilio" at bounding box center [277, 169] width 188 height 28
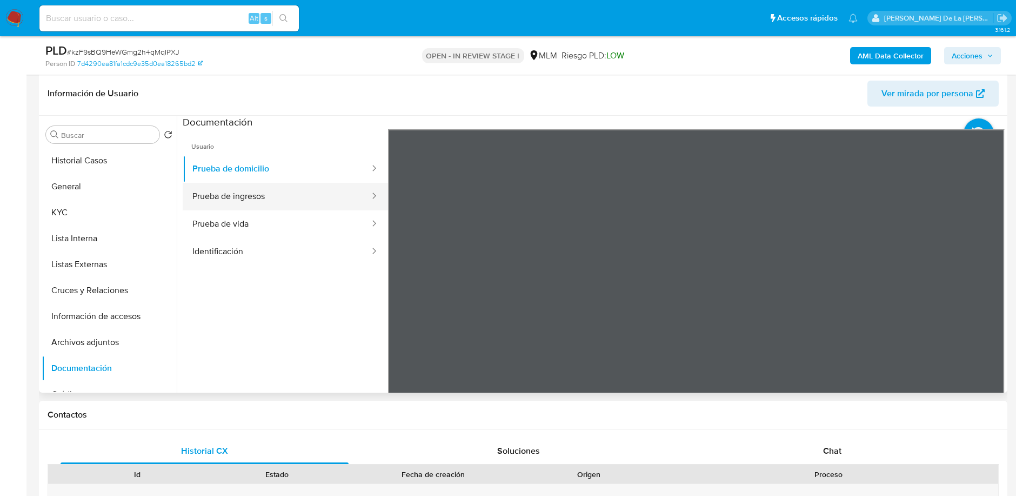
click at [263, 183] on button "Prueba de ingresos" at bounding box center [277, 197] width 188 height 28
click at [265, 218] on button "Prueba de vida" at bounding box center [277, 224] width 188 height 28
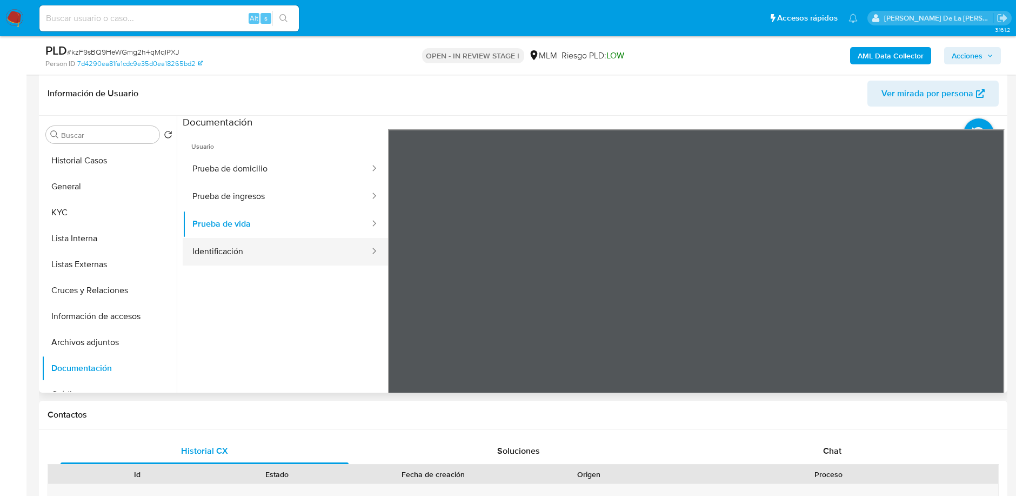
click at [330, 240] on button "Identificación" at bounding box center [277, 252] width 188 height 28
click at [983, 300] on icon at bounding box center [992, 305] width 22 height 22
click at [400, 312] on icon at bounding box center [402, 305] width 22 height 22
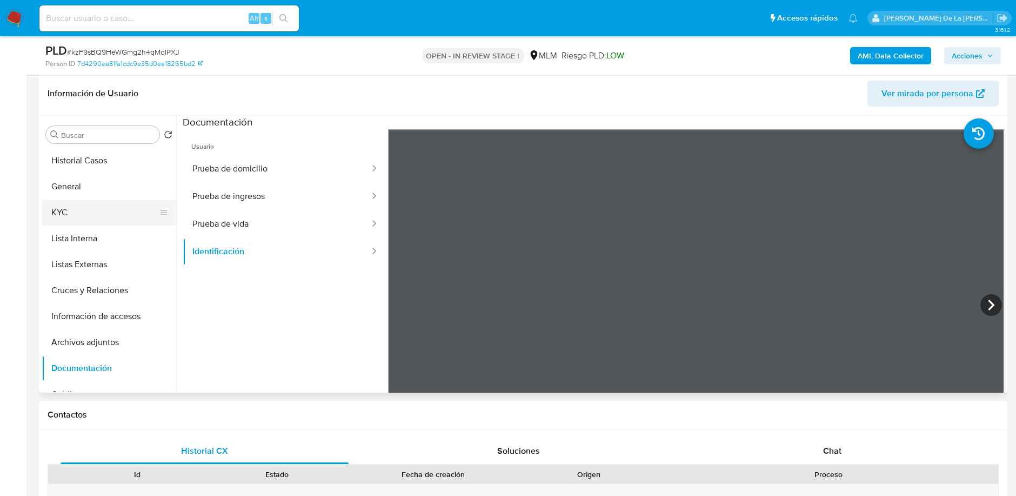
click at [70, 211] on button "KYC" at bounding box center [105, 212] width 126 height 26
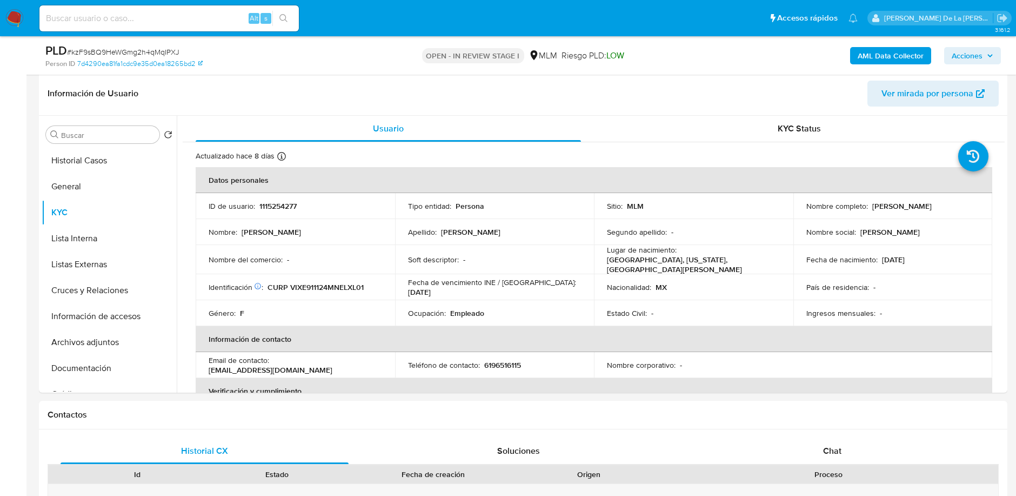
click at [324, 282] on p "CURP VIXE911124MNELXL01" at bounding box center [316, 287] width 96 height 10
copy p "VIXE911124MNELXL01"
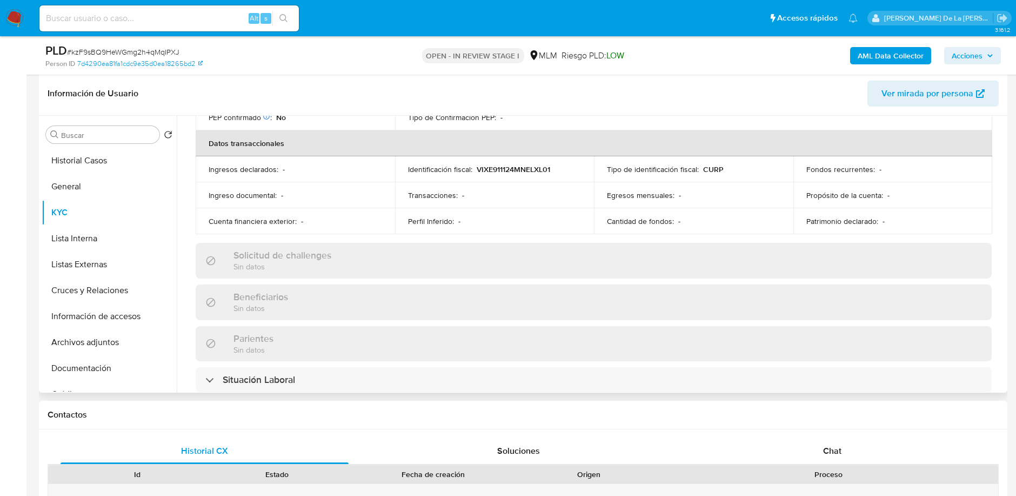
scroll to position [401, 0]
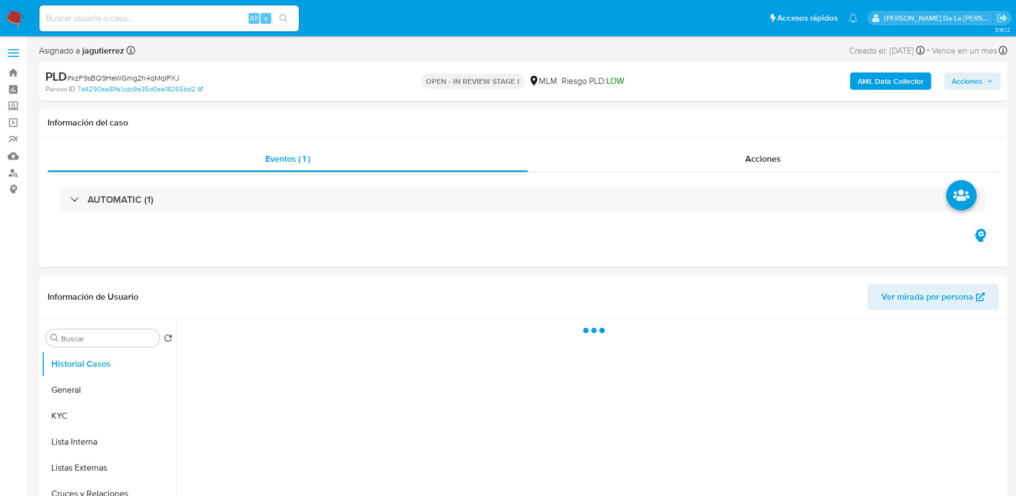
select select "10"
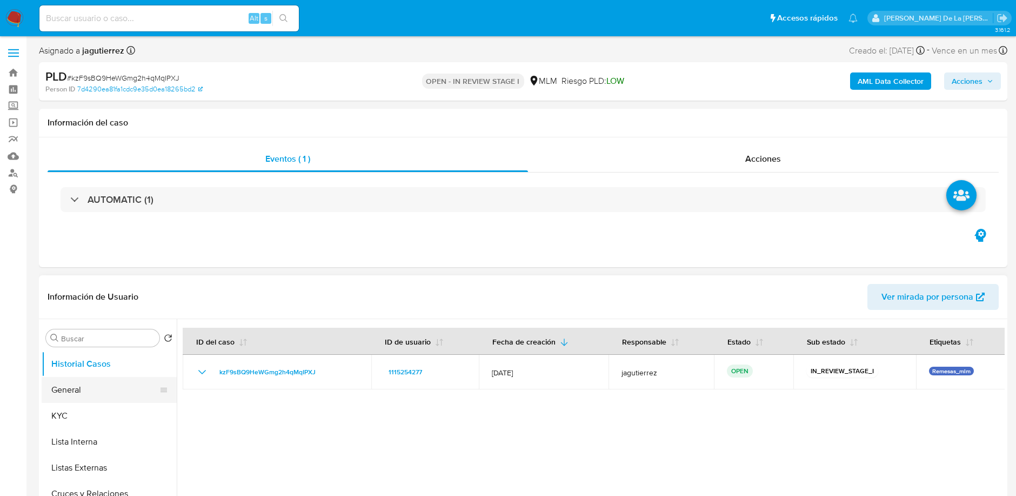
click at [68, 387] on button "General" at bounding box center [105, 390] width 126 height 26
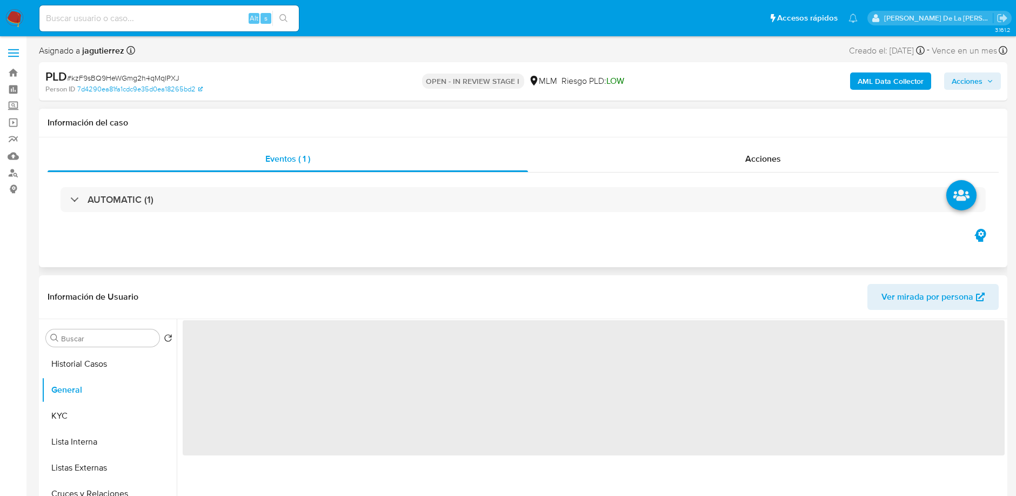
scroll to position [102, 0]
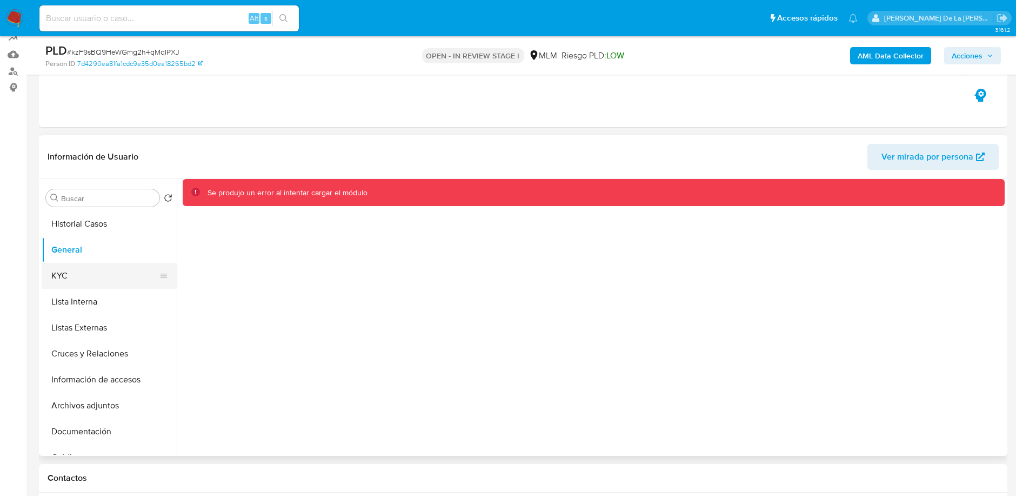
click at [128, 275] on button "KYC" at bounding box center [105, 276] width 126 height 26
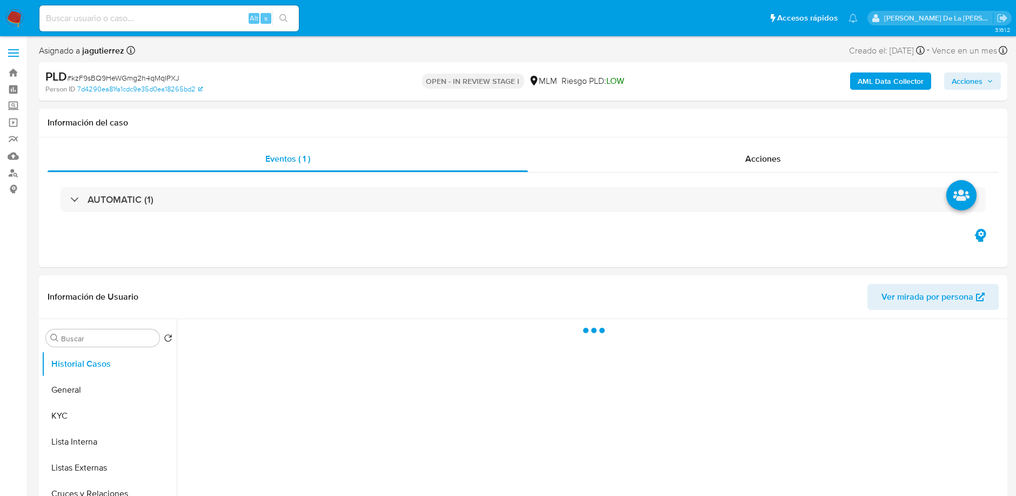
select select "10"
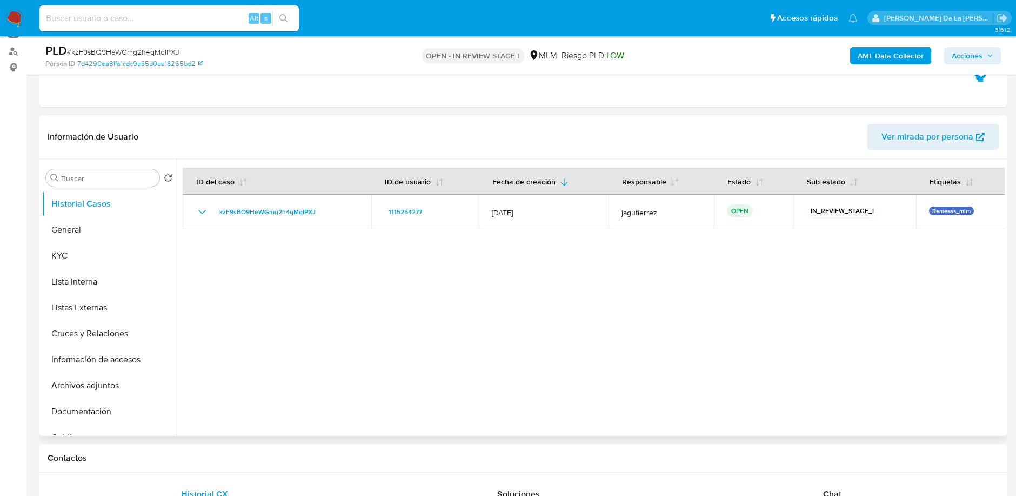
scroll to position [121, 0]
click at [62, 256] on button "KYC" at bounding box center [105, 256] width 126 height 26
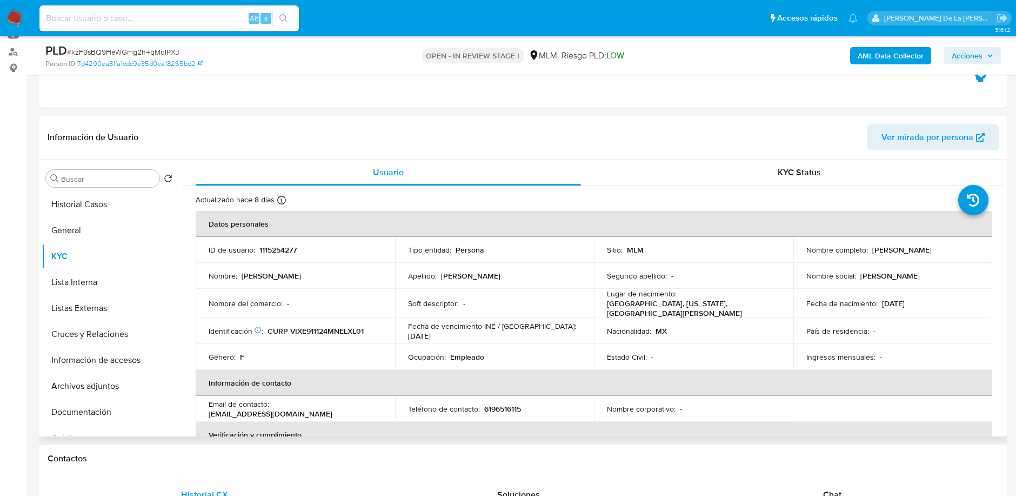
drag, startPoint x: 870, startPoint y: 251, endPoint x: 920, endPoint y: 257, distance: 50.6
click at [920, 257] on td "Nombre completo : [PERSON_NAME]" at bounding box center [893, 250] width 199 height 26
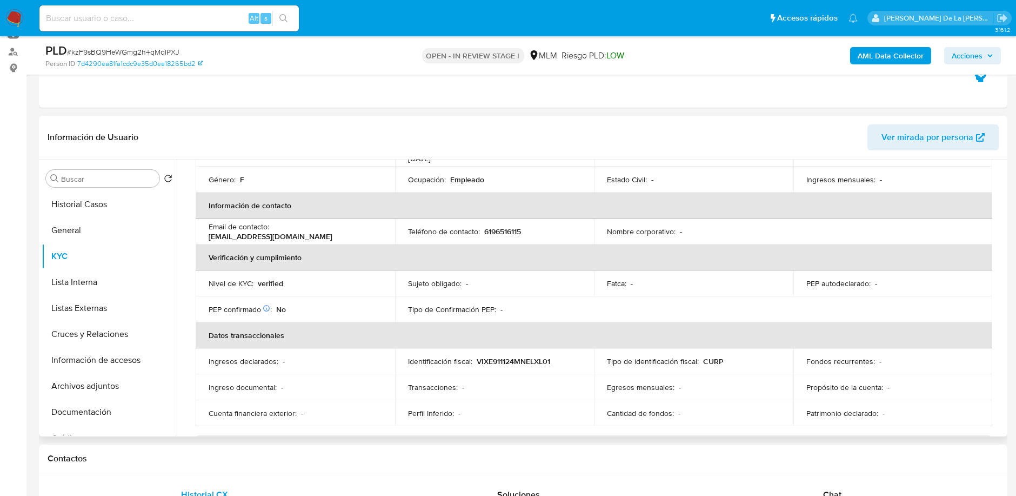
scroll to position [0, 0]
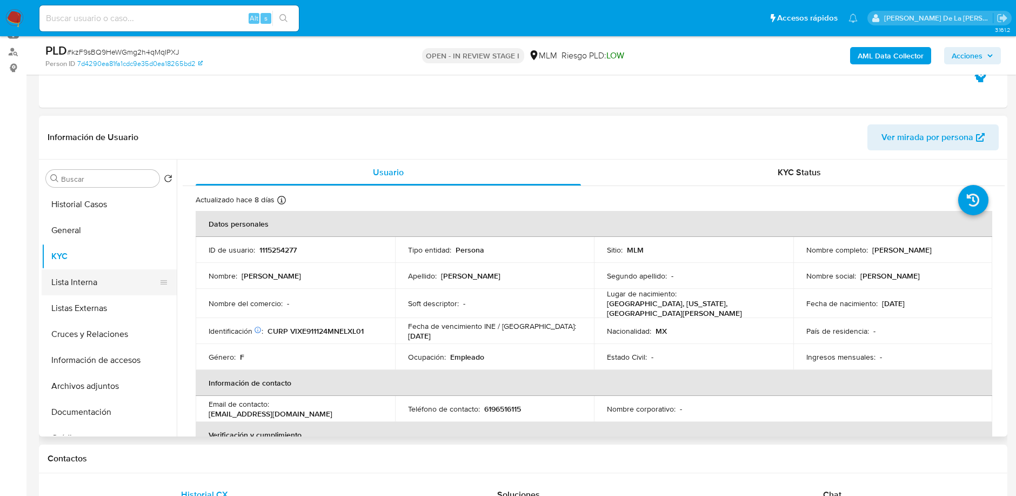
click at [88, 283] on button "Lista Interna" at bounding box center [105, 282] width 126 height 26
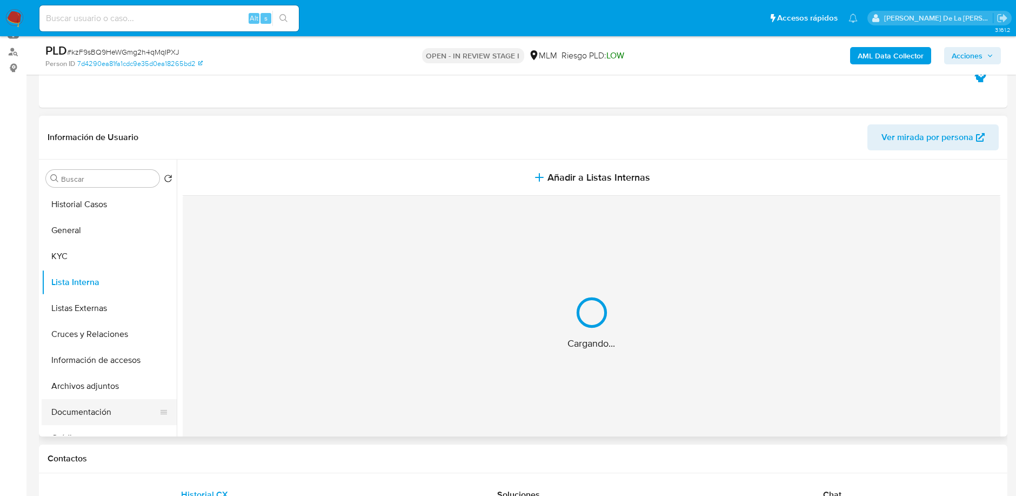
click at [129, 415] on button "Documentación" at bounding box center [105, 412] width 126 height 26
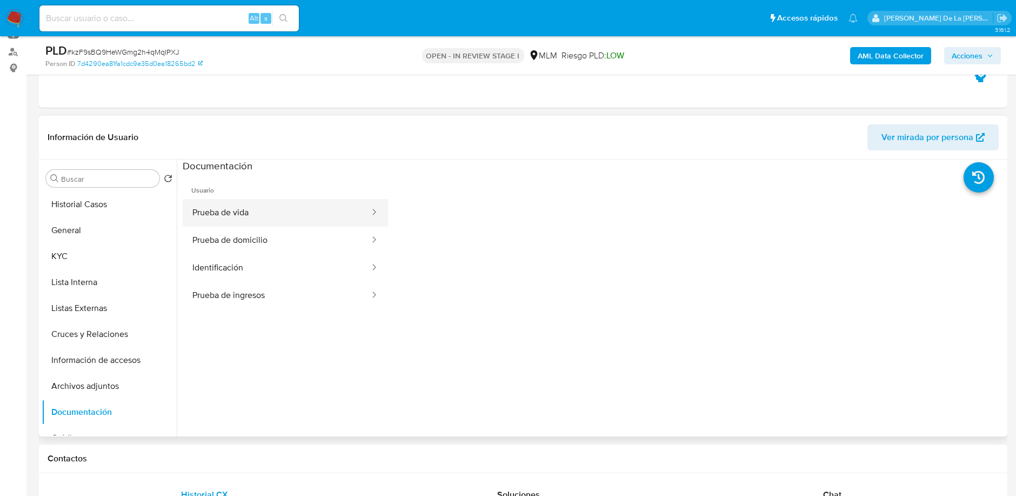
click at [271, 221] on button "Prueba de vida" at bounding box center [277, 213] width 188 height 28
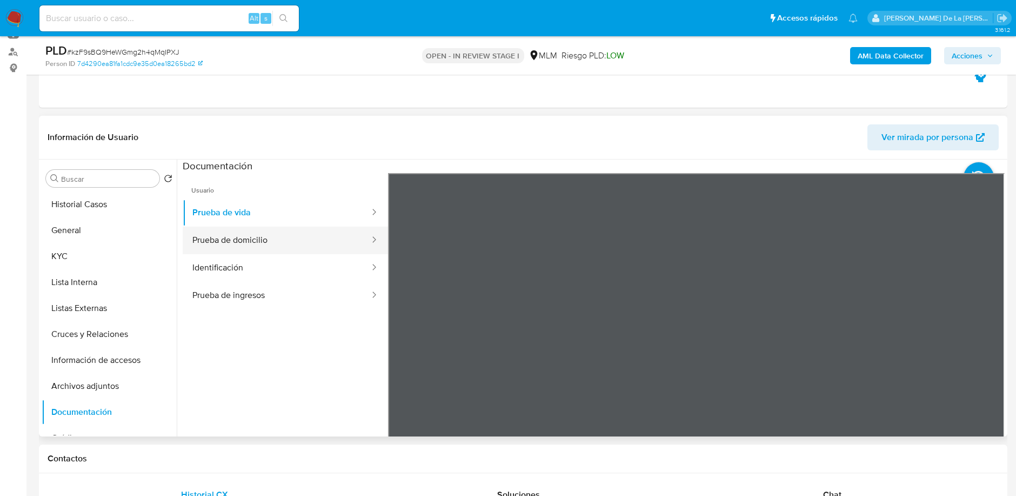
click at [243, 239] on button "Prueba de domicilio" at bounding box center [277, 241] width 188 height 28
click at [212, 263] on button "Identificación" at bounding box center [277, 268] width 188 height 28
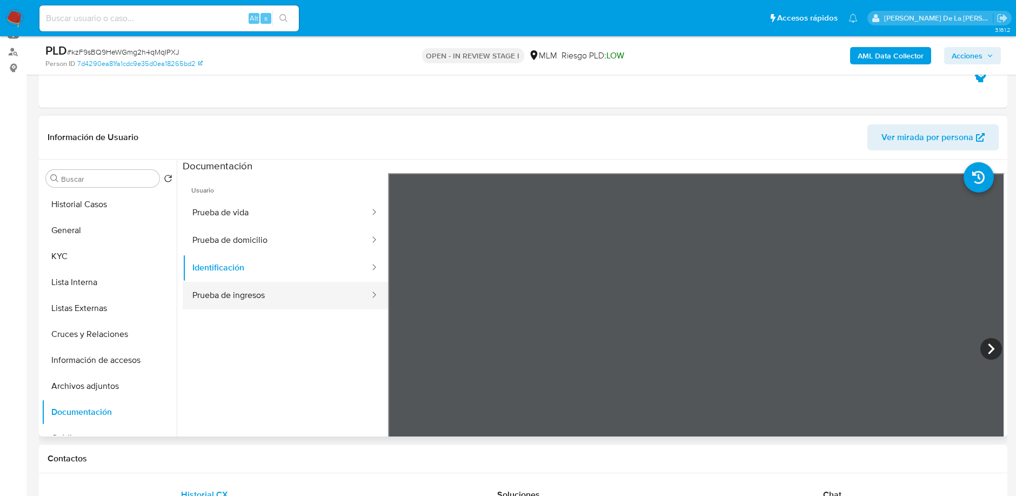
click at [270, 291] on button "Prueba de ingresos" at bounding box center [277, 296] width 188 height 28
click at [676, 162] on section at bounding box center [594, 338] width 822 height 359
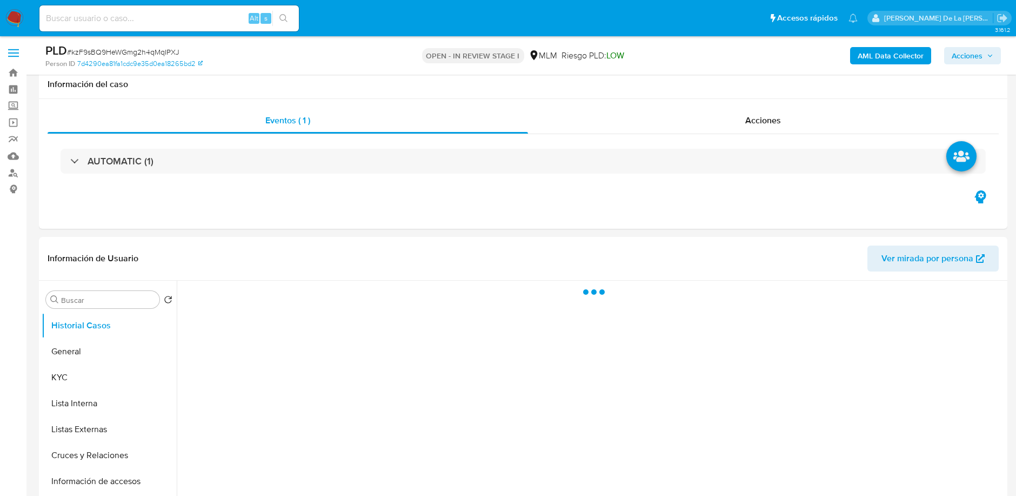
scroll to position [71, 0]
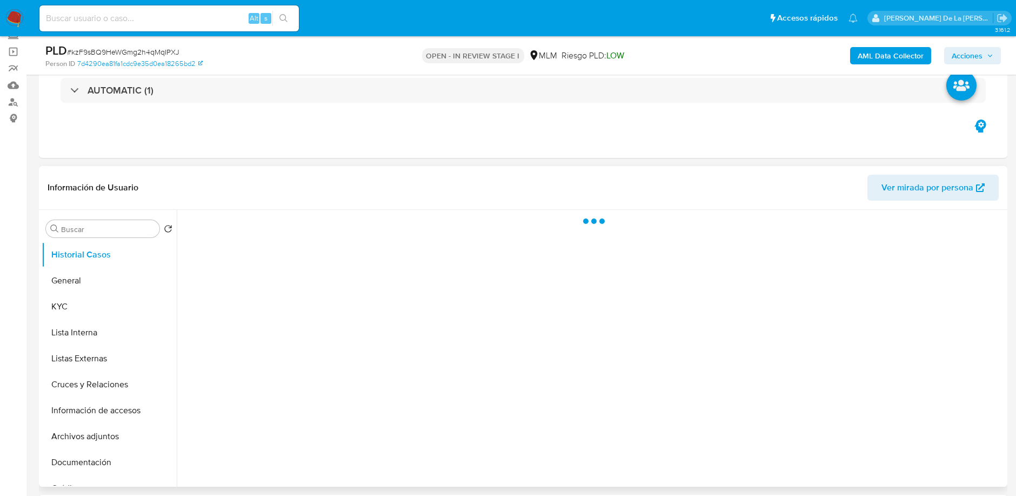
select select "10"
click at [82, 294] on button "KYC" at bounding box center [105, 307] width 126 height 26
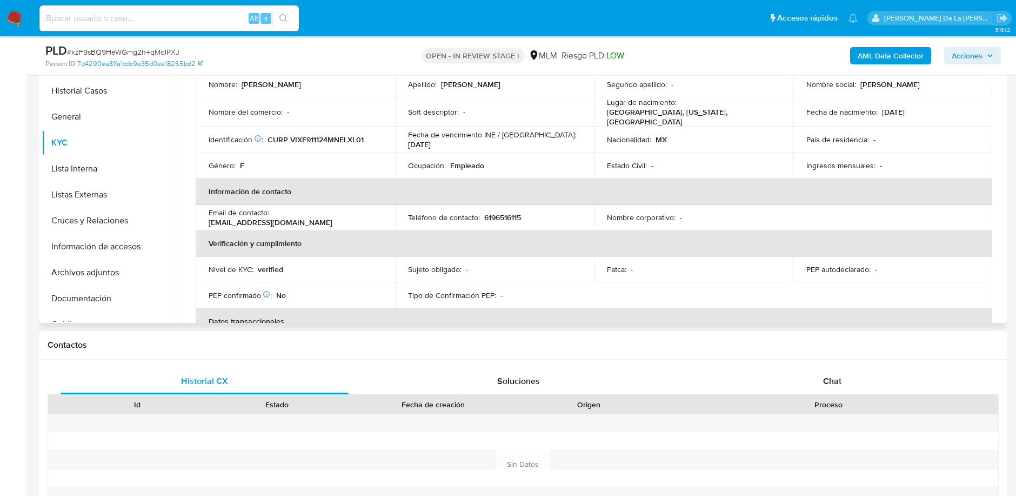
scroll to position [0, 0]
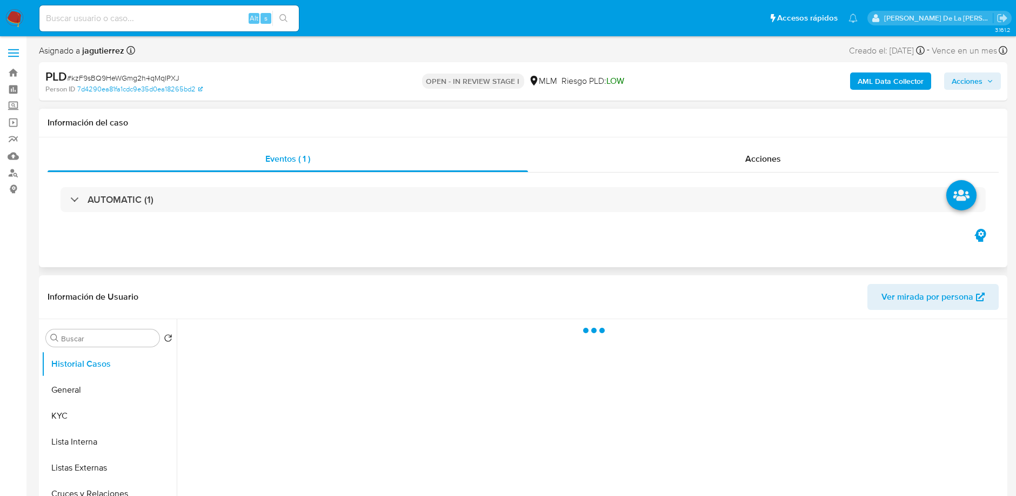
select select "10"
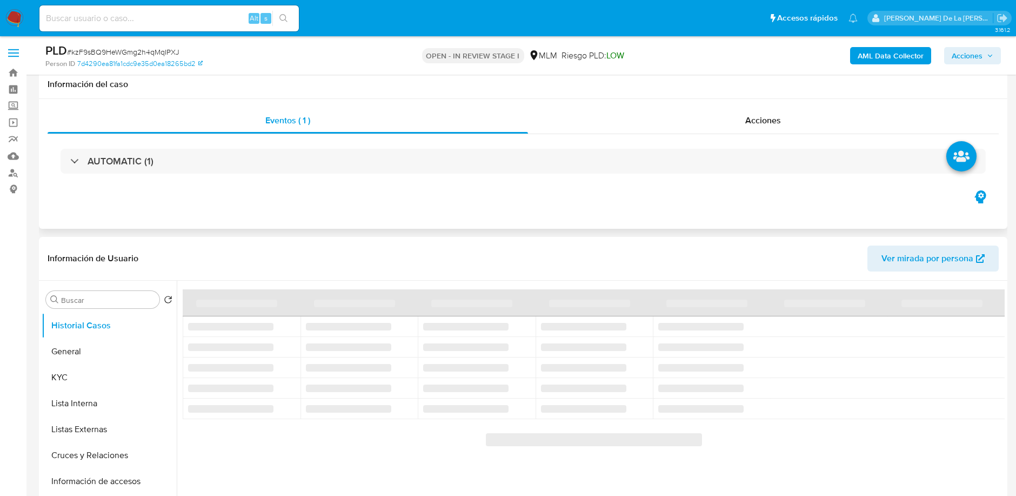
scroll to position [116, 0]
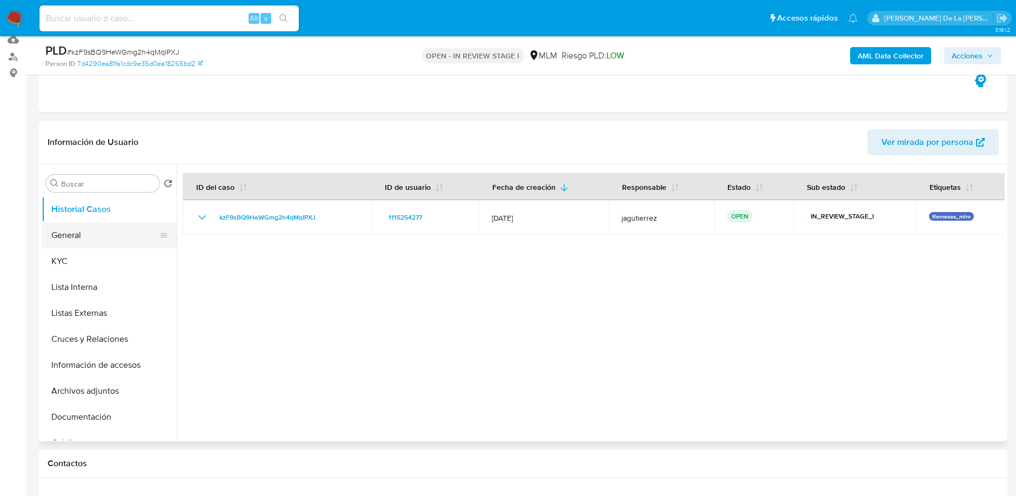
click at [76, 232] on button "General" at bounding box center [105, 235] width 126 height 26
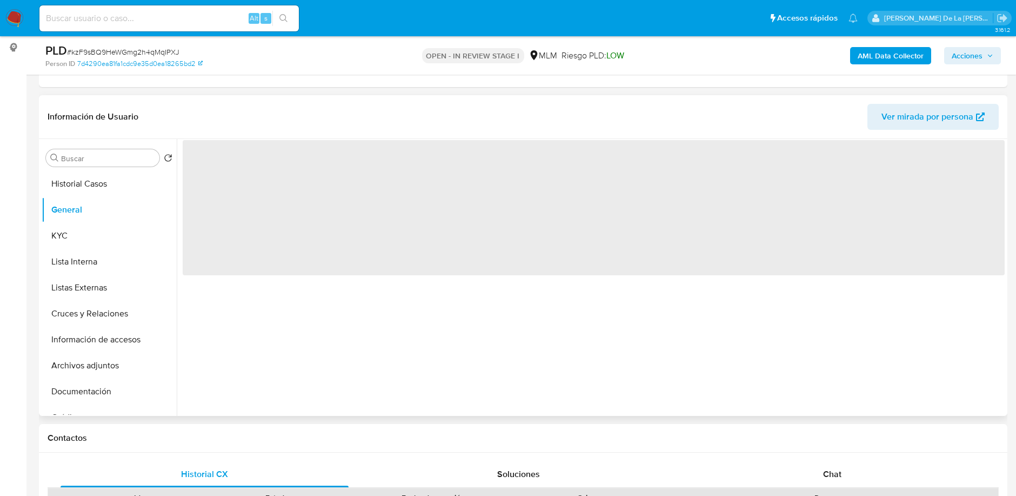
scroll to position [147, 0]
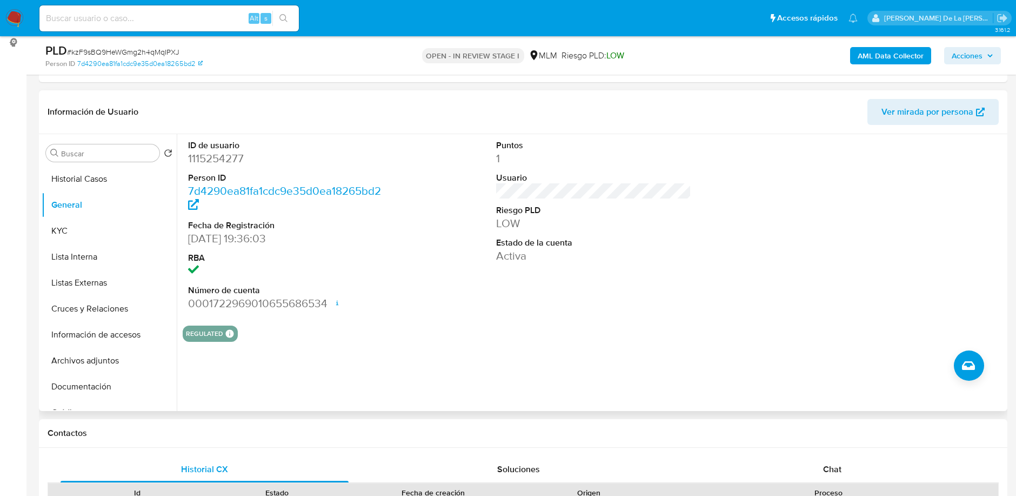
click at [219, 148] on dt "ID de usuario" at bounding box center [285, 145] width 195 height 12
click at [72, 237] on button "KYC" at bounding box center [105, 231] width 126 height 26
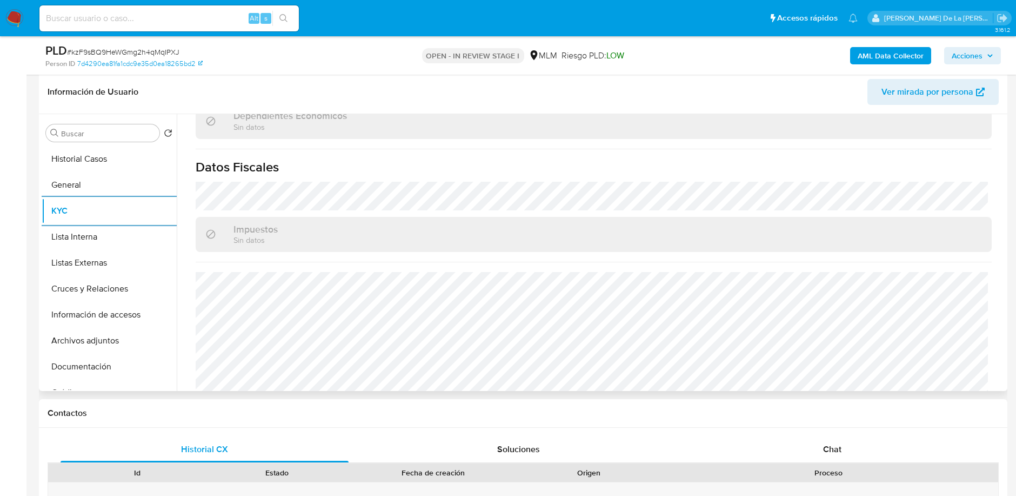
scroll to position [662, 0]
click at [94, 251] on button "Listas Externas" at bounding box center [105, 263] width 126 height 26
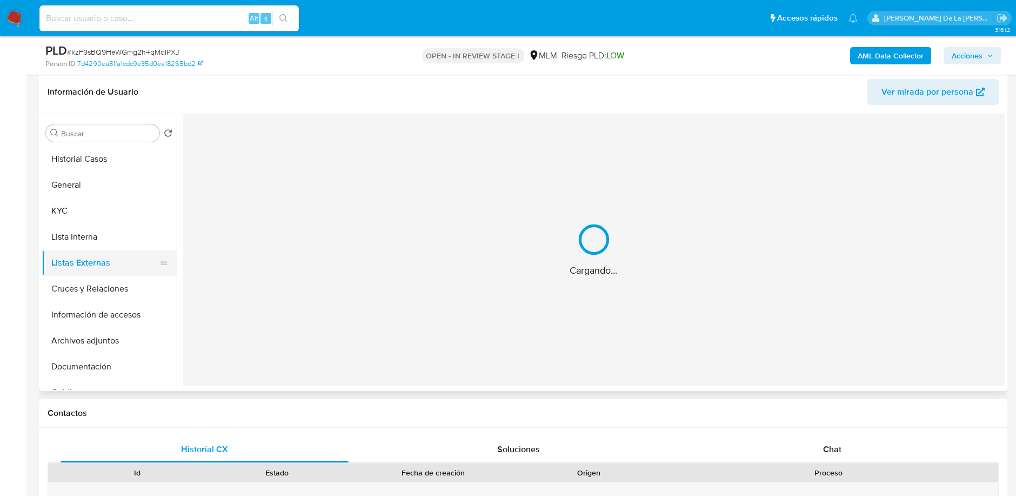
scroll to position [0, 0]
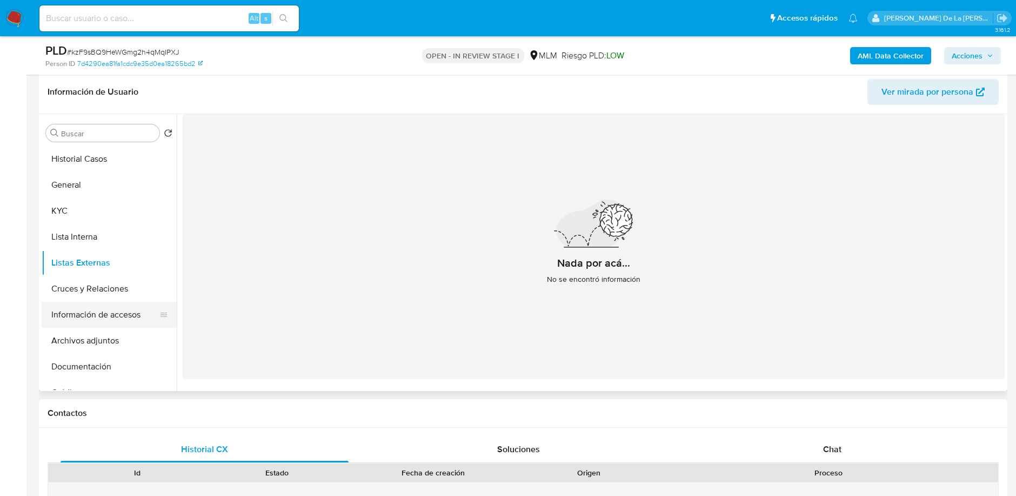
click at [72, 314] on button "Información de accesos" at bounding box center [105, 315] width 126 height 26
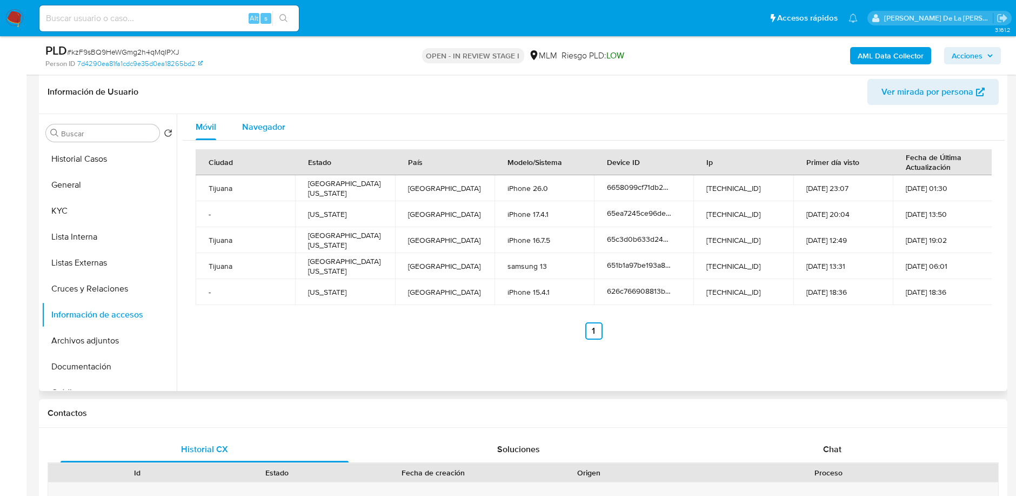
click at [257, 122] on span "Navegador" at bounding box center [263, 127] width 43 height 12
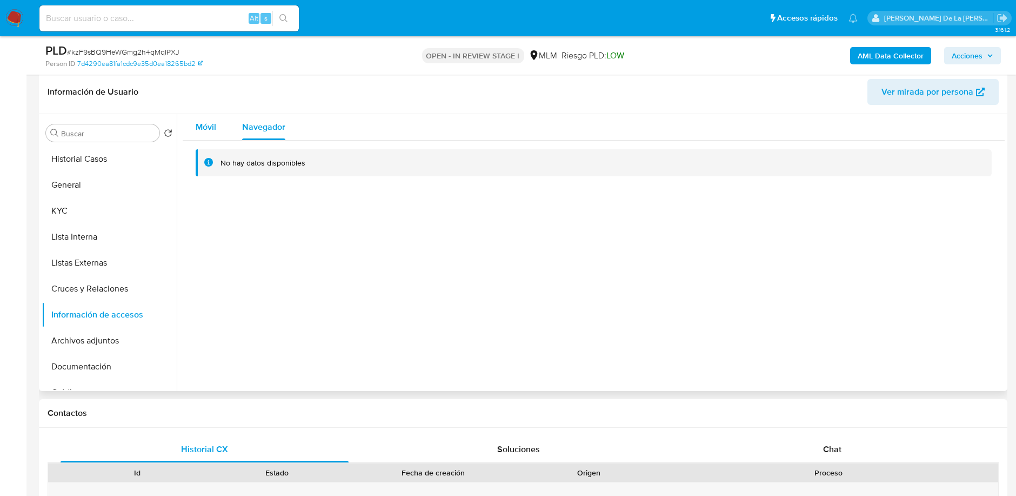
click at [207, 114] on div "Móvil" at bounding box center [206, 127] width 21 height 26
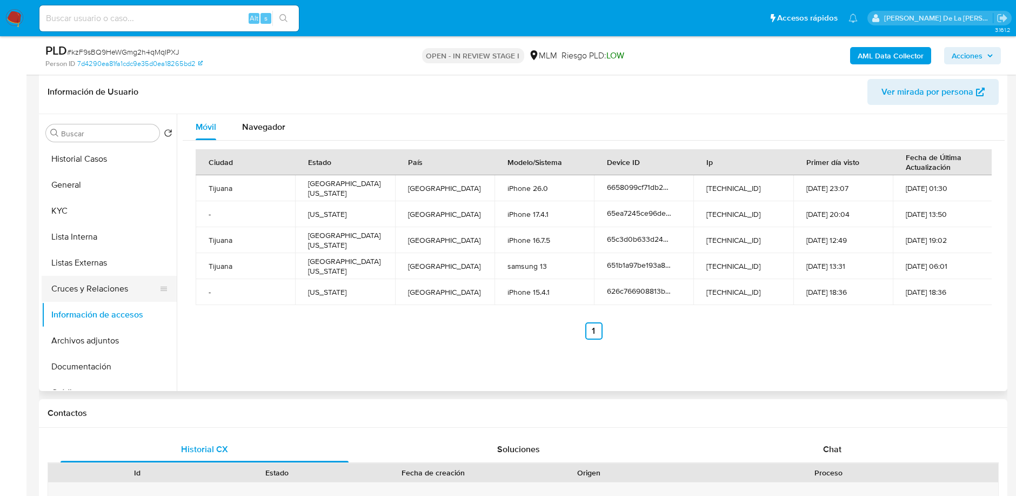
click at [126, 278] on button "Cruces y Relaciones" at bounding box center [105, 289] width 126 height 26
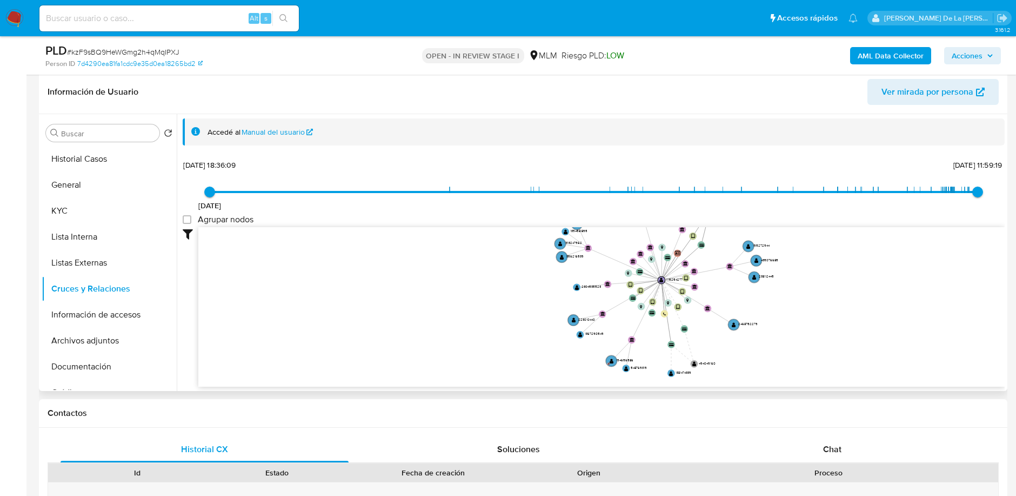
drag, startPoint x: 668, startPoint y: 279, endPoint x: 698, endPoint y: 289, distance: 32.5
click at [668, 279] on text "1115254277" at bounding box center [674, 278] width 17 height 5
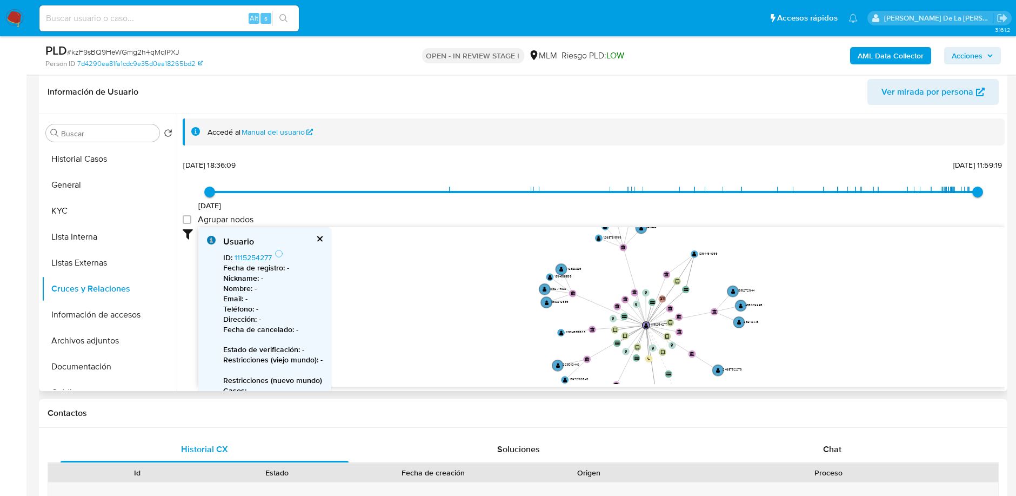
drag, startPoint x: 765, startPoint y: 300, endPoint x: 750, endPoint y: 345, distance: 47.2
click at [750, 345] on icon "device-626c766908813b00189c0300  user-1115254277  1115254277 user-1094494699 …" at bounding box center [601, 305] width 807 height 157
click at [116, 314] on button "Información de accesos" at bounding box center [105, 315] width 126 height 26
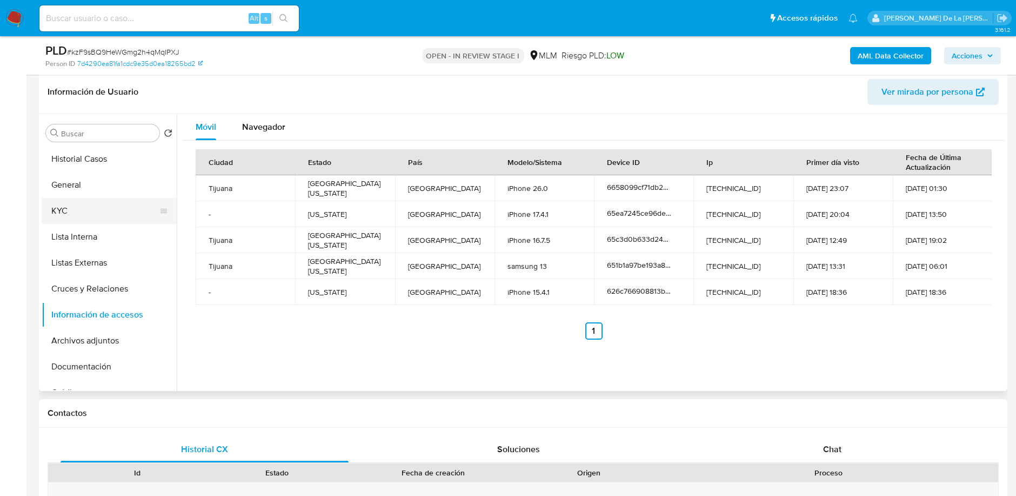
click at [68, 200] on button "KYC" at bounding box center [105, 211] width 126 height 26
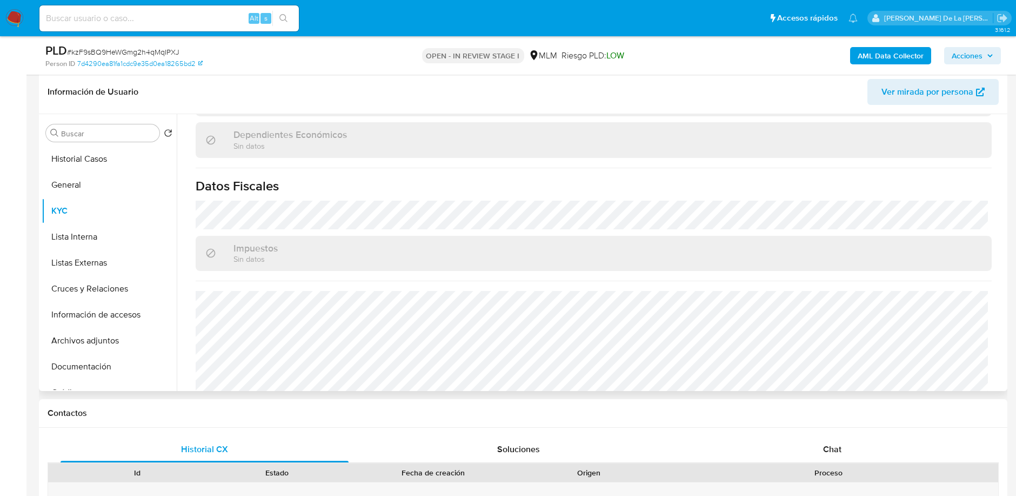
scroll to position [678, 0]
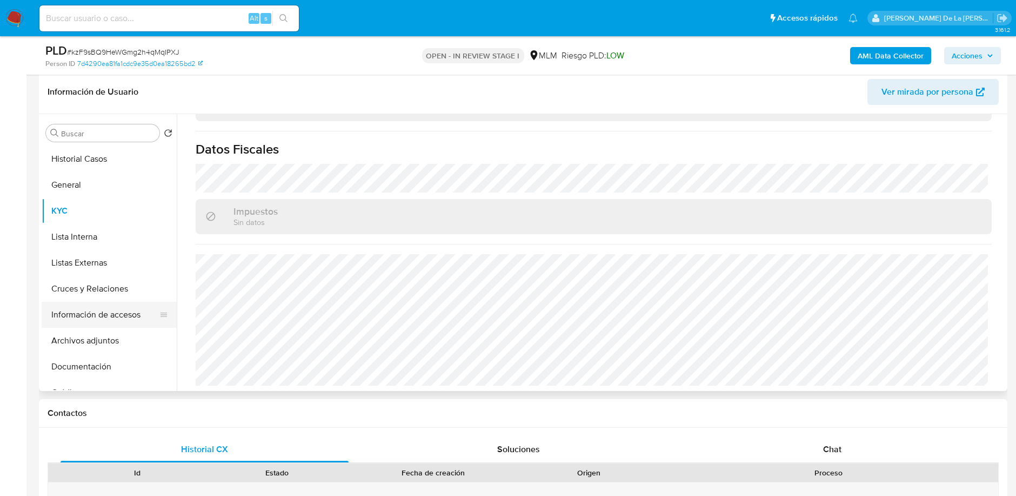
click at [105, 326] on button "Información de accesos" at bounding box center [105, 315] width 126 height 26
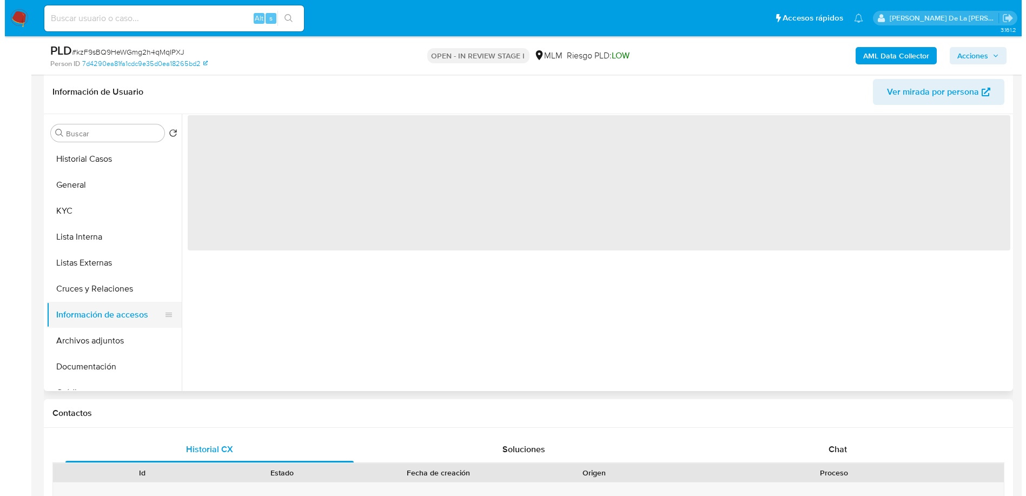
scroll to position [0, 0]
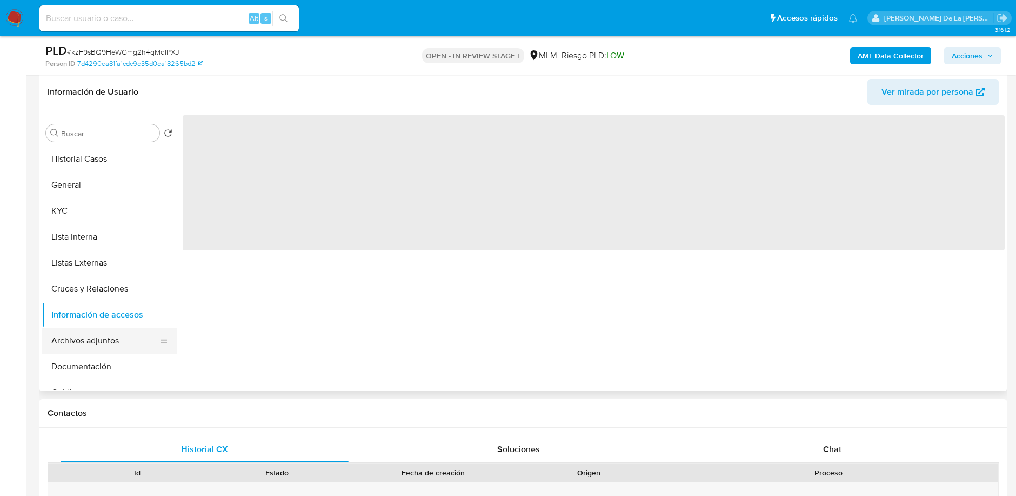
click at [84, 340] on button "Archivos adjuntos" at bounding box center [105, 341] width 126 height 26
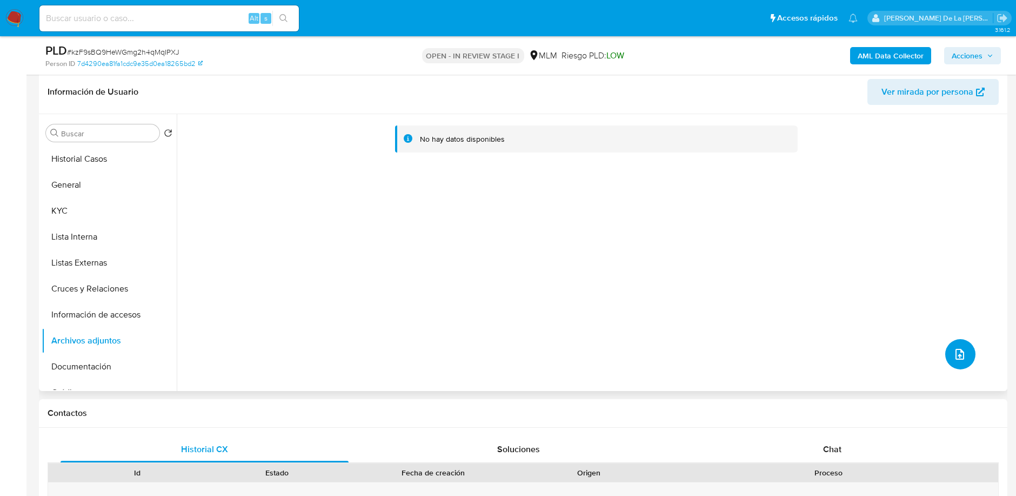
click at [955, 361] on button "upload-file" at bounding box center [961, 354] width 30 height 30
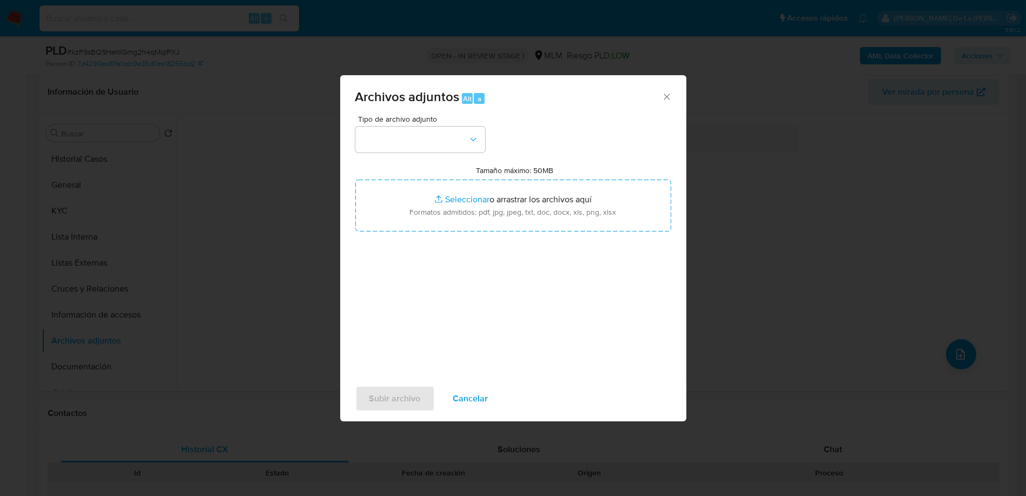
click at [423, 122] on span "Tipo de archivo adjunto" at bounding box center [423, 119] width 130 height 8
click at [400, 135] on button "button" at bounding box center [420, 139] width 130 height 26
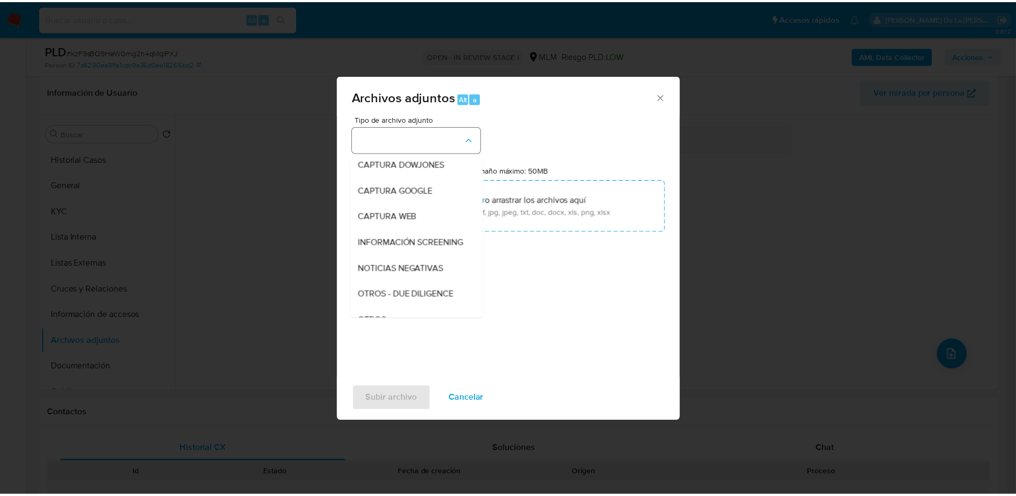
scroll to position [56, 0]
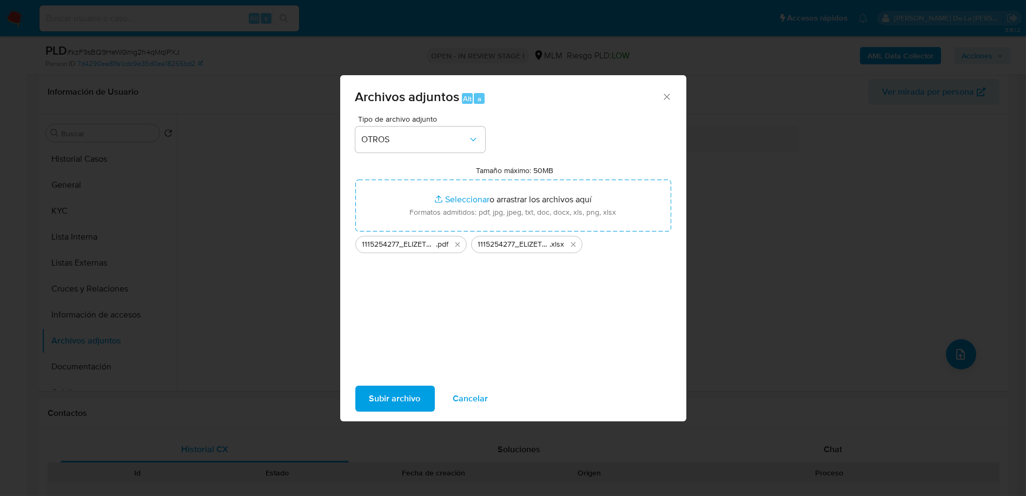
click at [374, 397] on span "Subir archivo" at bounding box center [394, 399] width 51 height 24
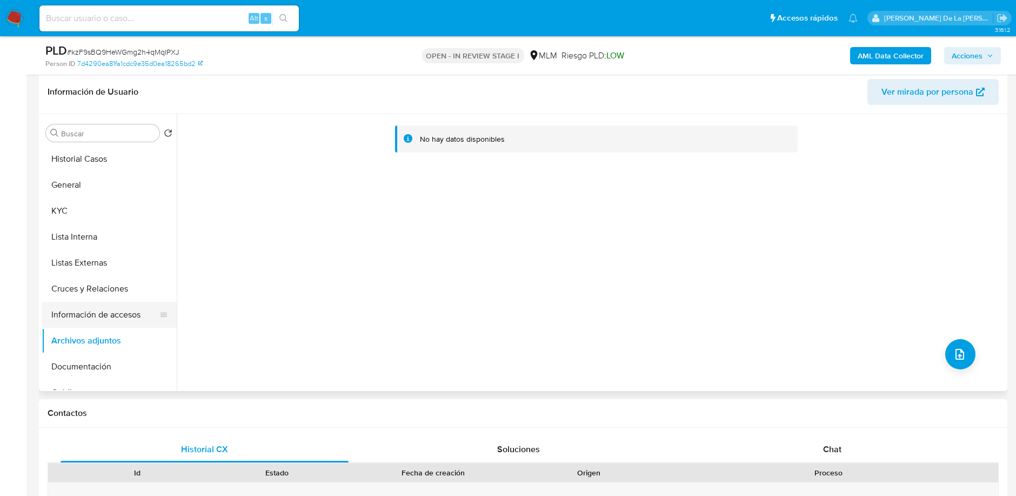
click at [116, 320] on button "Información de accesos" at bounding box center [105, 315] width 126 height 26
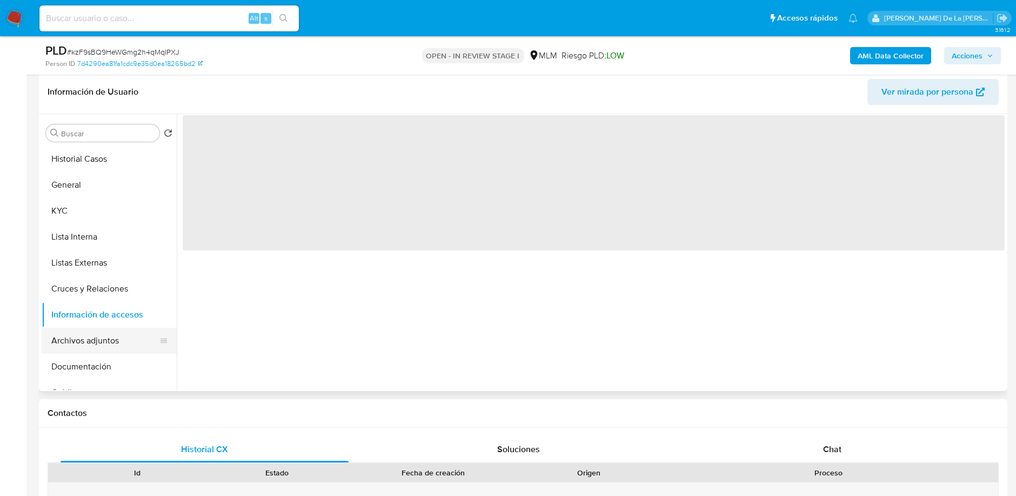
click at [76, 334] on button "Archivos adjuntos" at bounding box center [105, 341] width 126 height 26
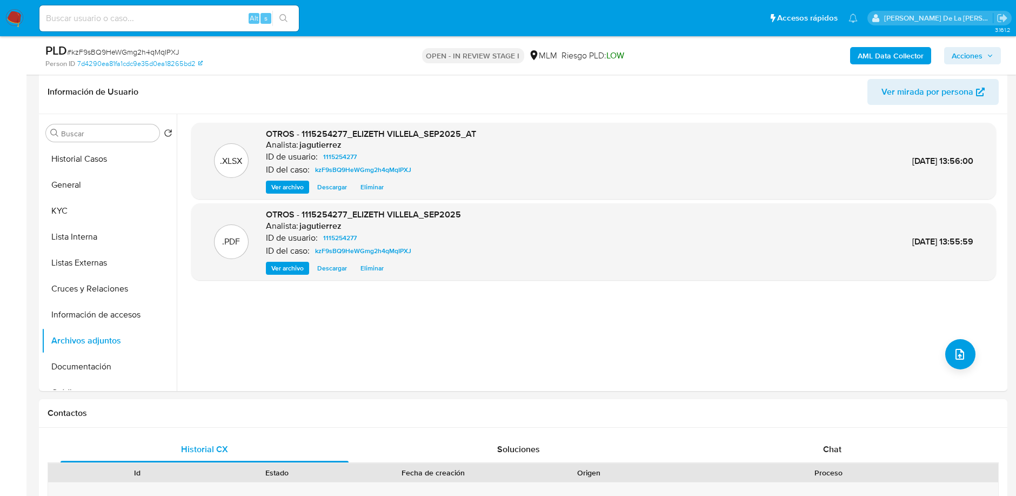
click at [972, 62] on span "Acciones" at bounding box center [967, 55] width 31 height 17
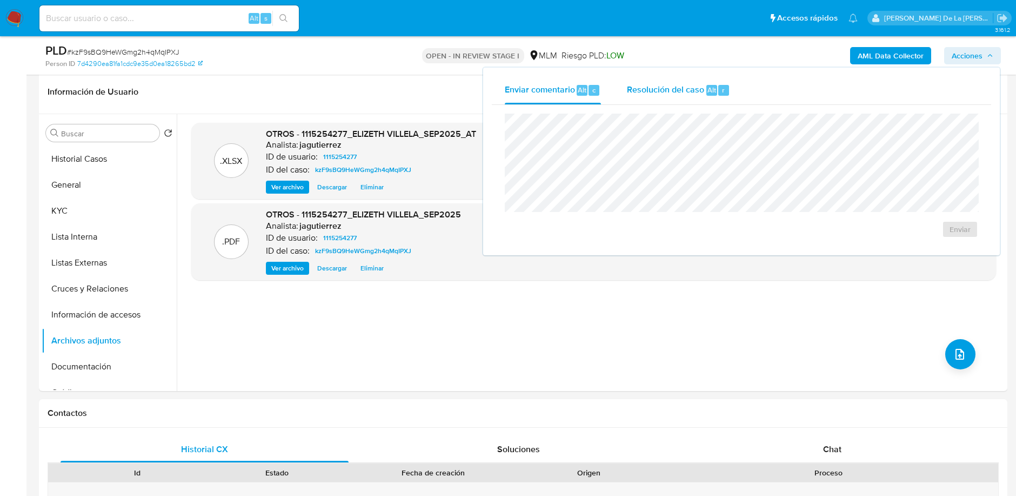
click at [647, 96] on div "Resolución del caso Alt r" at bounding box center [678, 90] width 103 height 28
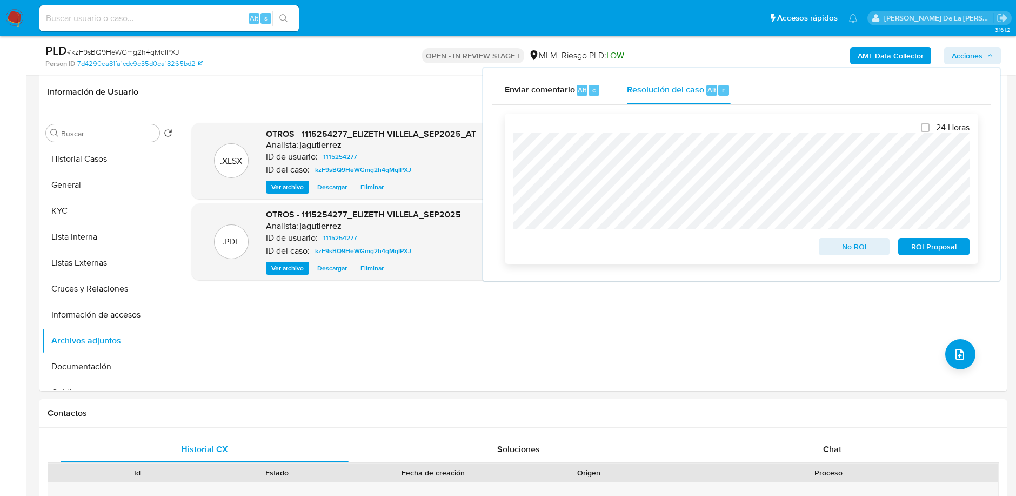
click at [853, 243] on span "No ROI" at bounding box center [855, 246] width 56 height 15
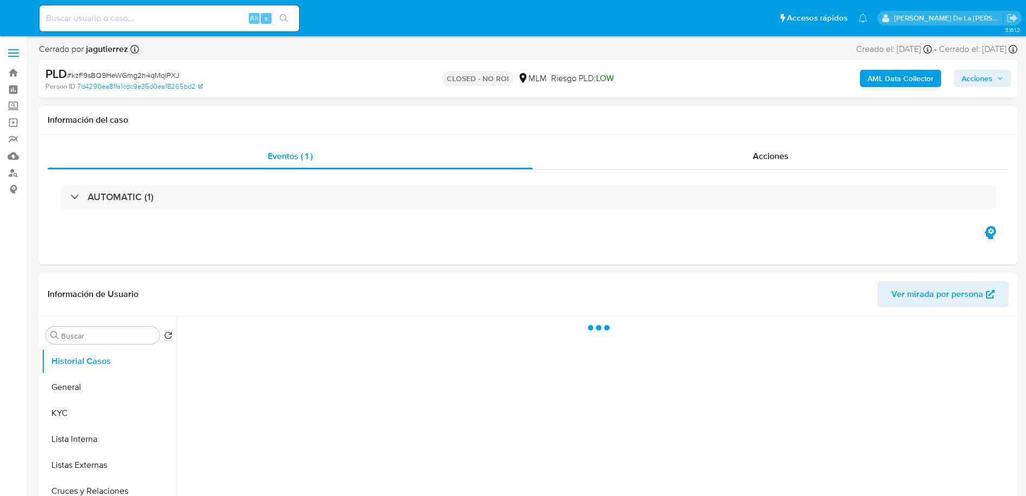
select select "10"
